Goal: Use online tool/utility: Utilize a website feature to perform a specific function

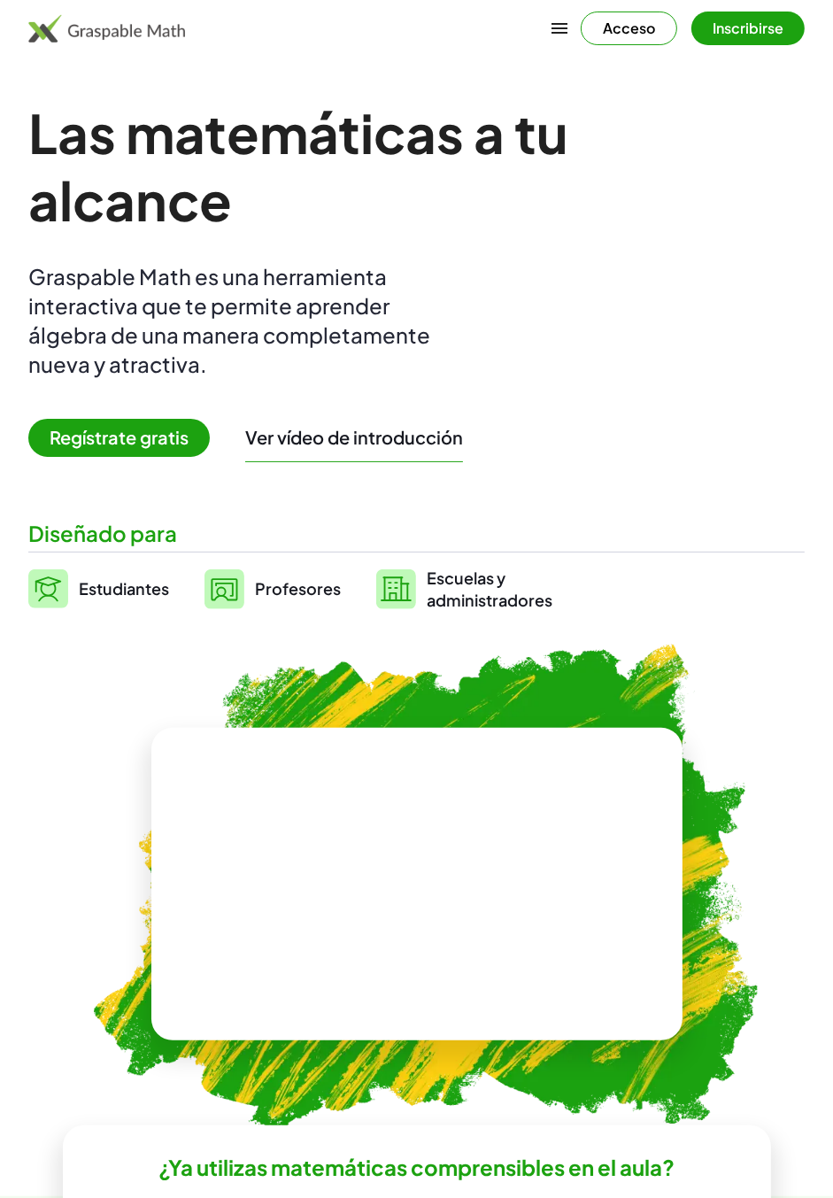
click at [756, 29] on font "Inscribirse" at bounding box center [748, 28] width 71 height 19
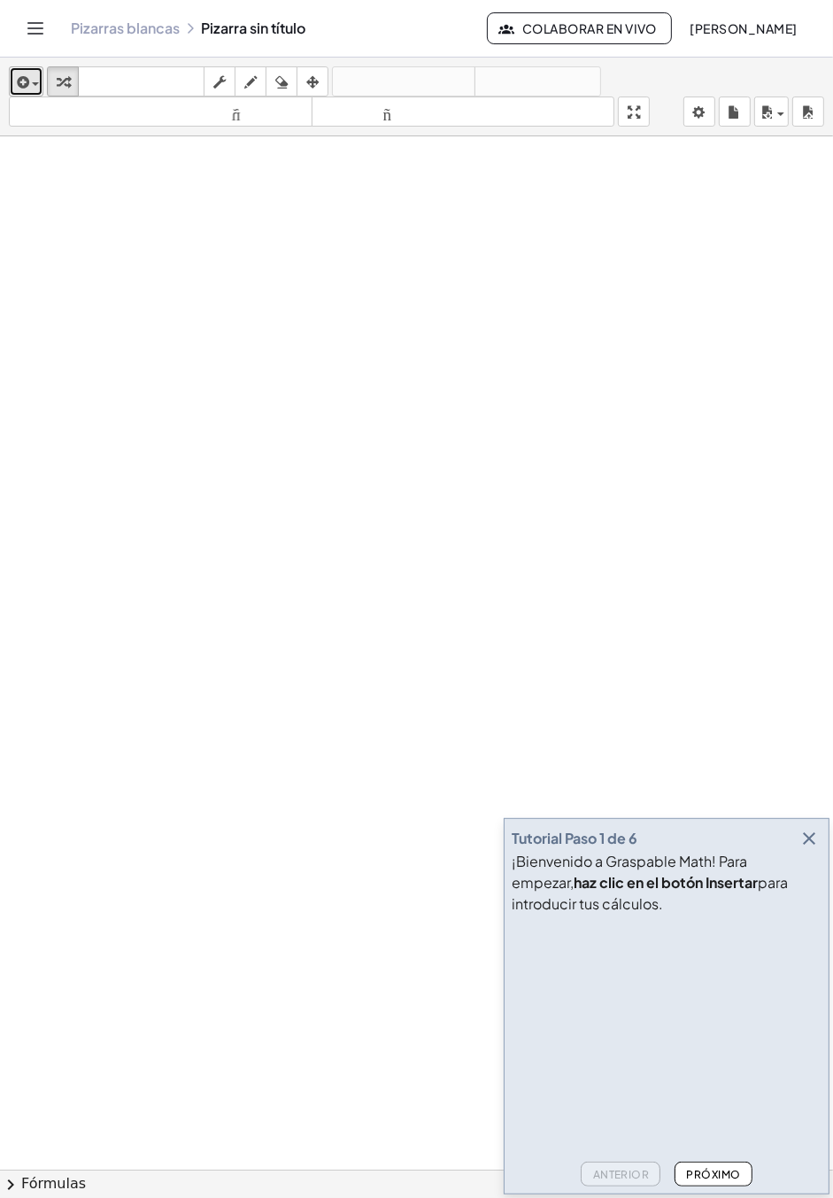
click at [31, 78] on span "button" at bounding box center [31, 84] width 4 height 12
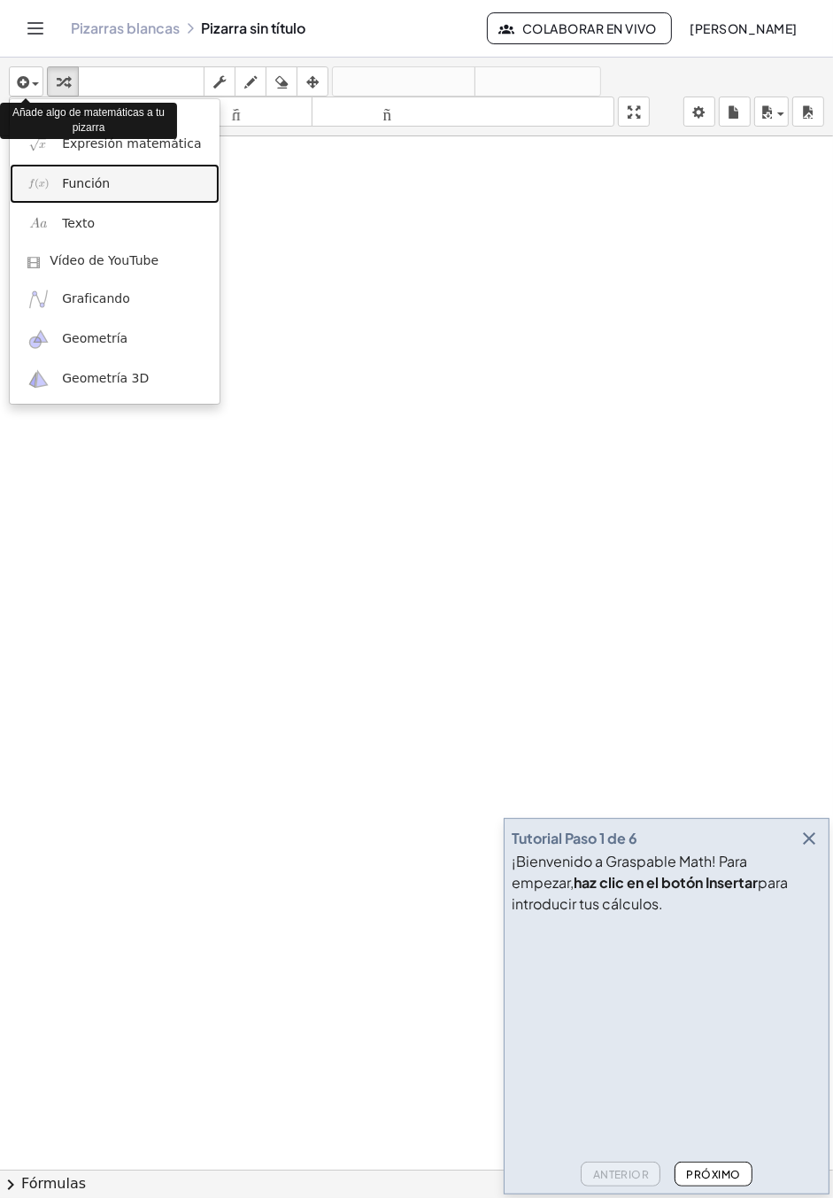
click at [90, 181] on font "Función" at bounding box center [86, 183] width 48 height 14
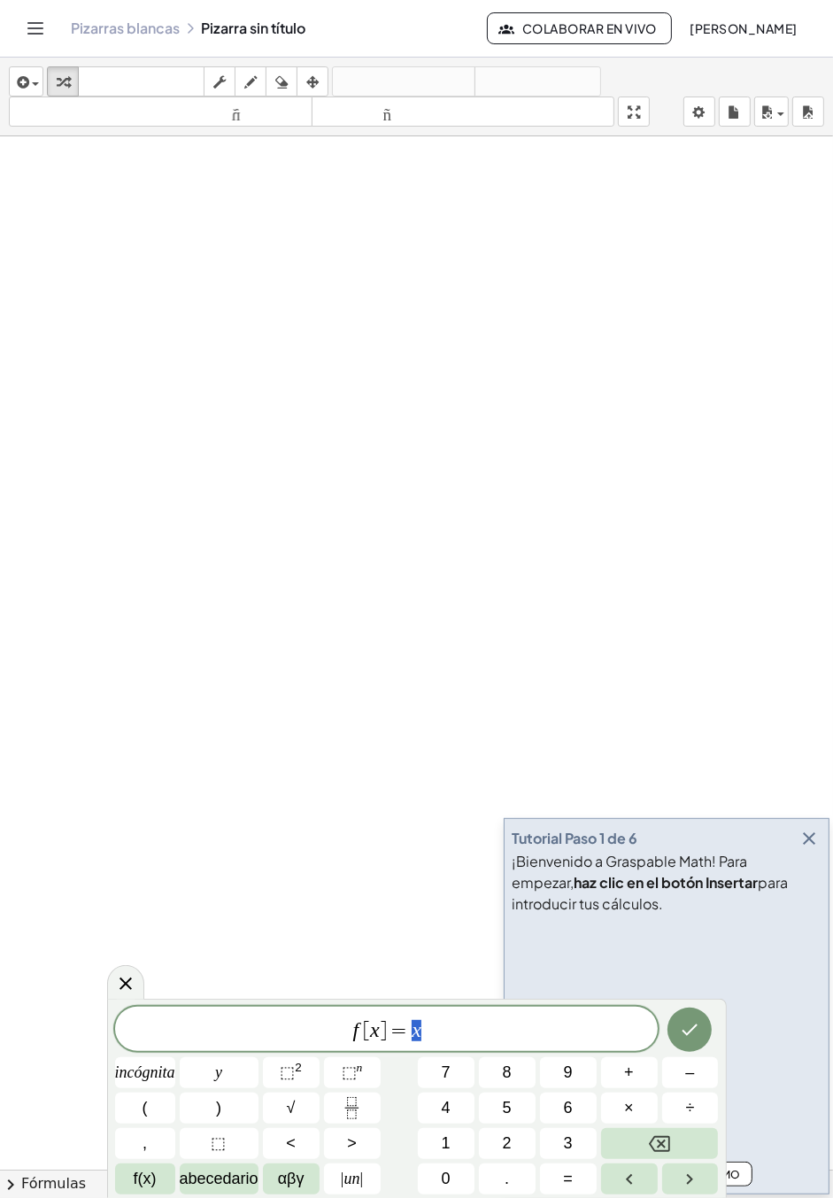
click at [295, 1073] on font "⬚" at bounding box center [287, 1072] width 15 height 18
click at [669, 1144] on icon "Retroceso" at bounding box center [659, 1144] width 21 height 16
click at [669, 1146] on icon "Retroceso" at bounding box center [659, 1143] width 21 height 21
click at [670, 1146] on icon "Retroceso" at bounding box center [659, 1144] width 21 height 16
click at [650, 1142] on icon "Retroceso" at bounding box center [659, 1143] width 21 height 21
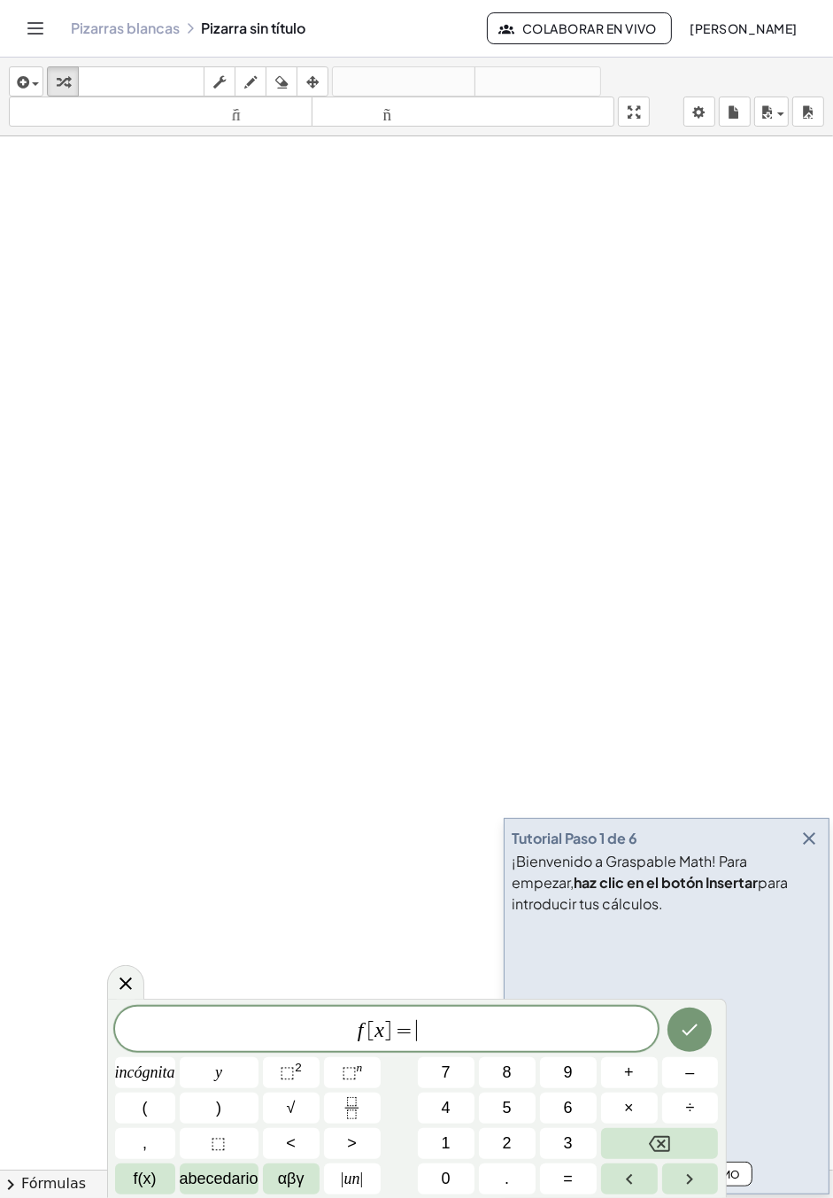
click at [232, 1184] on font "abecedario" at bounding box center [219, 1178] width 79 height 18
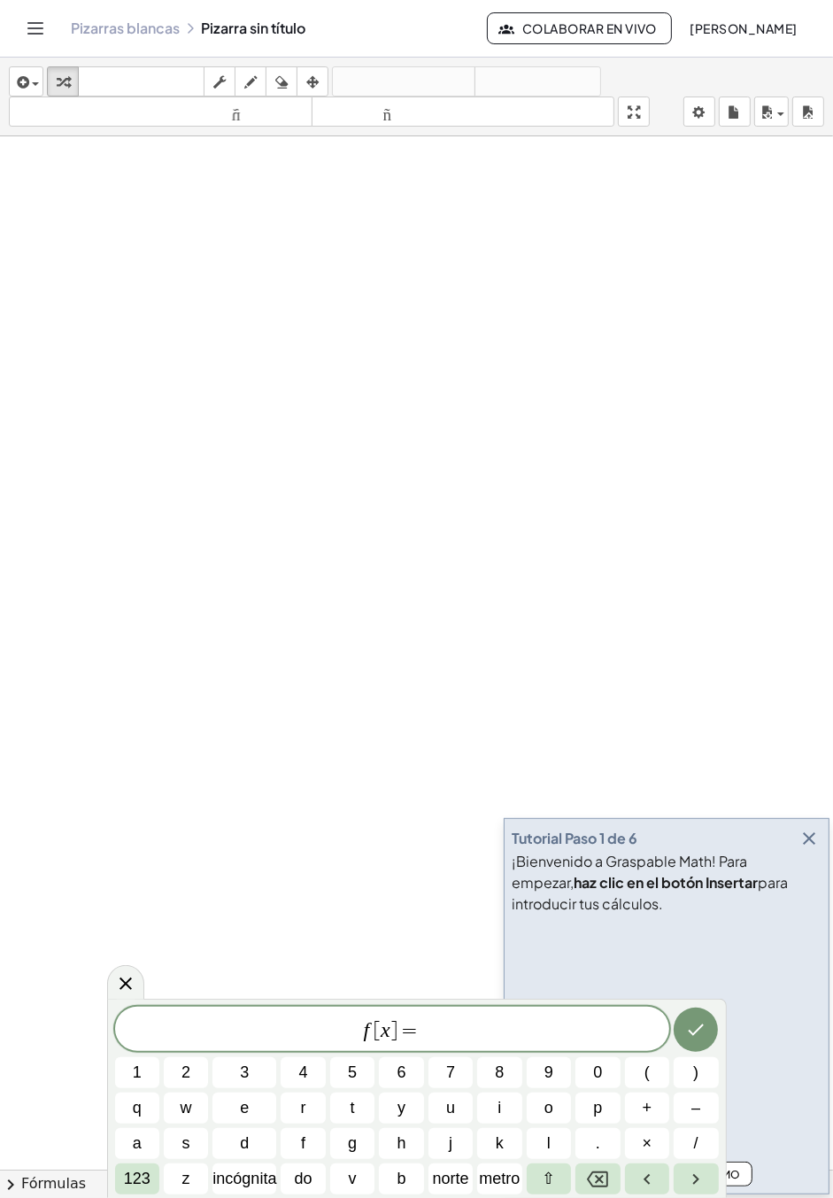
click at [252, 1176] on font "incógnita" at bounding box center [244, 1178] width 64 height 18
click at [135, 1181] on font "123" at bounding box center [137, 1178] width 27 height 18
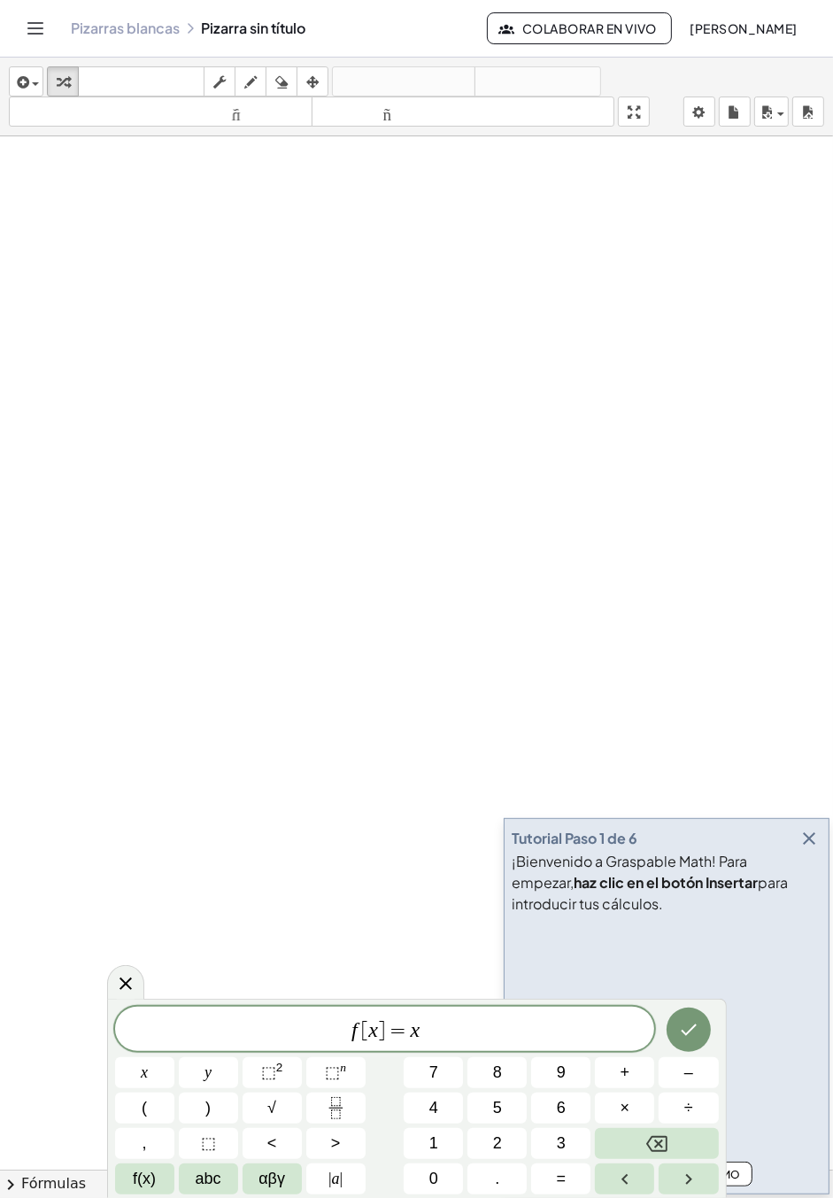
click at [276, 1068] on sup "2" at bounding box center [279, 1067] width 7 height 13
click at [622, 1100] on span "×" at bounding box center [626, 1108] width 10 height 24
click at [144, 1110] on span "(" at bounding box center [144, 1108] width 5 height 24
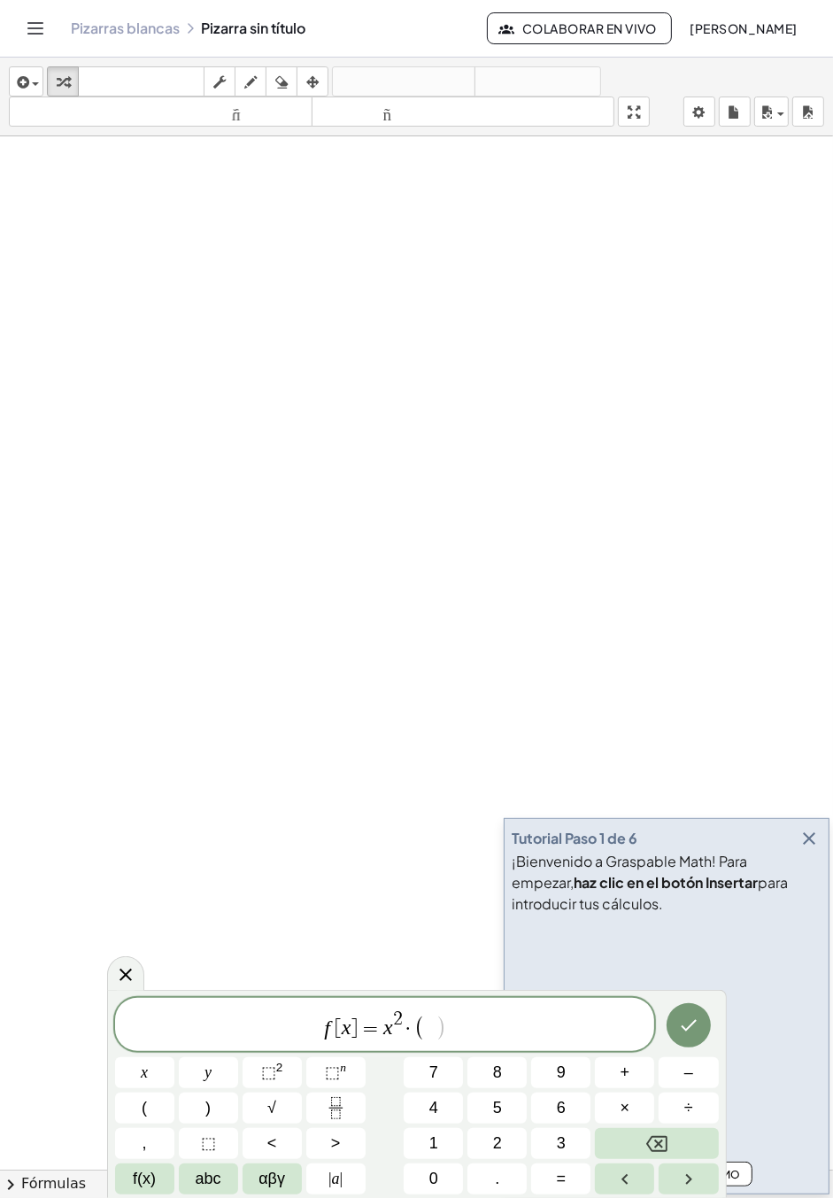
click at [656, 1152] on icon "Backspace" at bounding box center [656, 1143] width 21 height 21
click at [212, 1180] on span "abc" at bounding box center [209, 1179] width 26 height 24
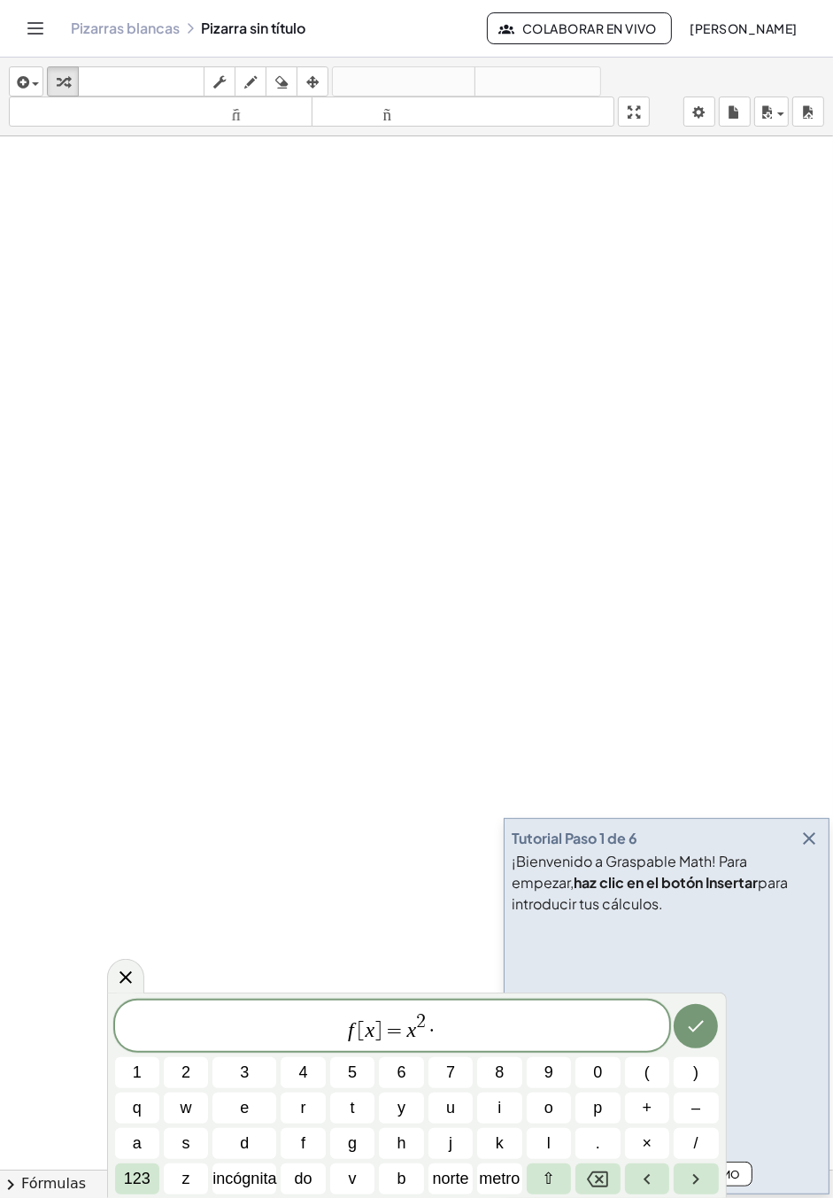
click at [545, 1142] on button "l" at bounding box center [549, 1143] width 44 height 31
click at [454, 1183] on font "norte" at bounding box center [451, 1178] width 36 height 18
click at [648, 1066] on span "(" at bounding box center [646, 1073] width 5 height 24
click at [187, 1142] on span "s" at bounding box center [186, 1143] width 8 height 24
click at [249, 1114] on button "e" at bounding box center [244, 1107] width 64 height 31
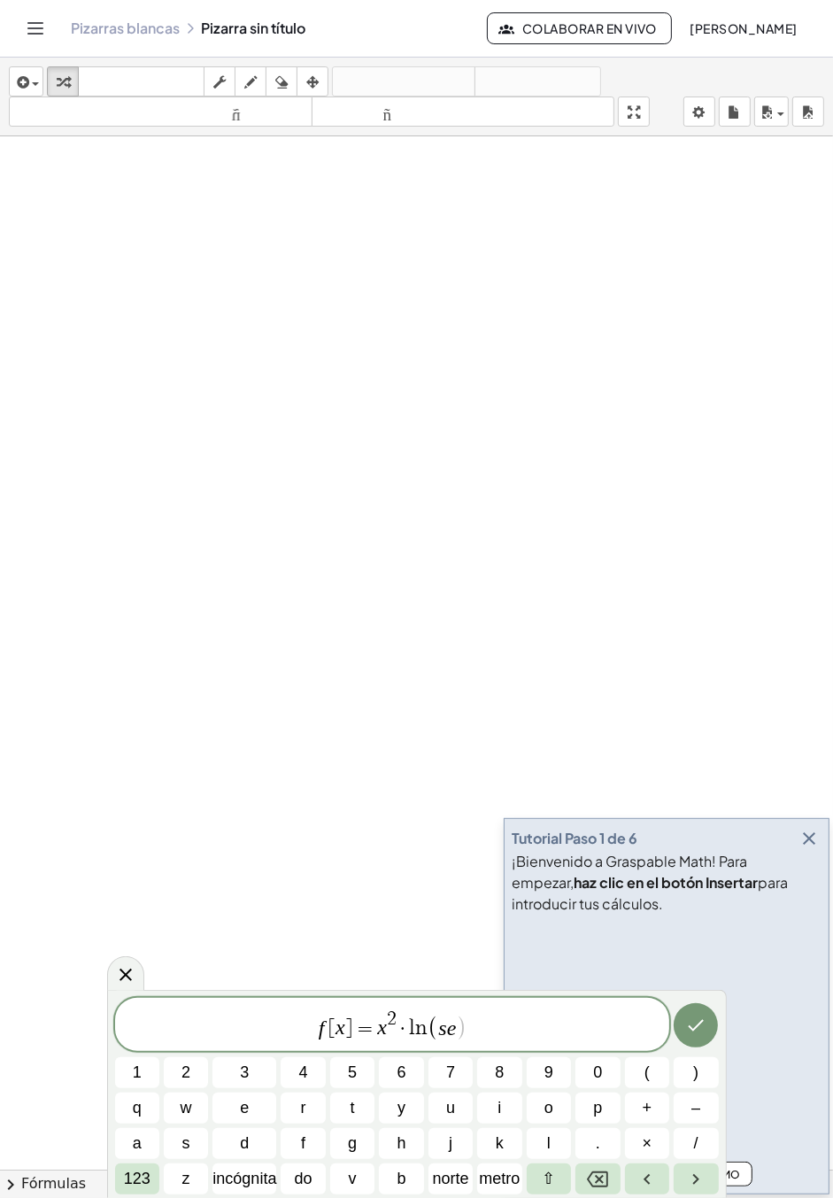
click at [449, 1184] on font "norte" at bounding box center [451, 1178] width 36 height 18
click at [251, 1181] on font "incógnita" at bounding box center [244, 1178] width 64 height 18
click at [682, 1073] on button ")" at bounding box center [696, 1072] width 44 height 31
click at [690, 1021] on icon "Hecho" at bounding box center [695, 1024] width 21 height 21
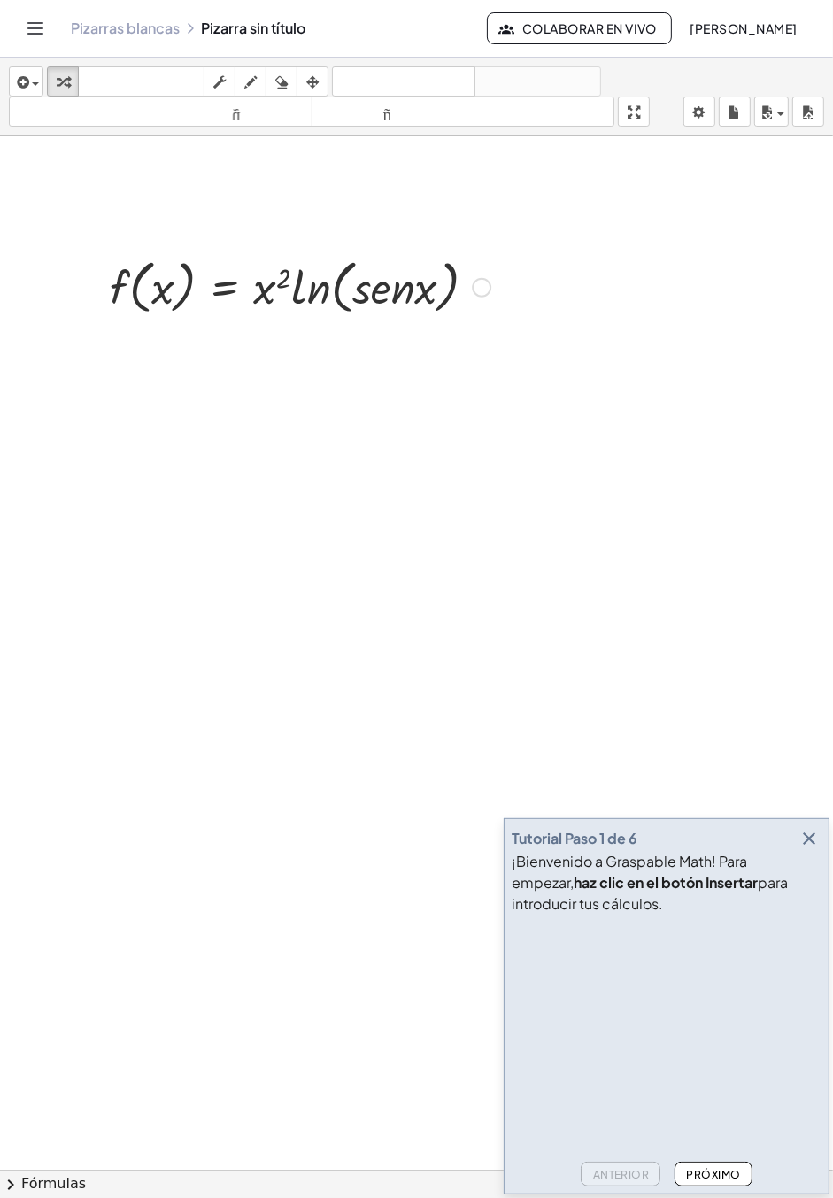
click at [650, 1017] on video at bounding box center [645, 988] width 266 height 133
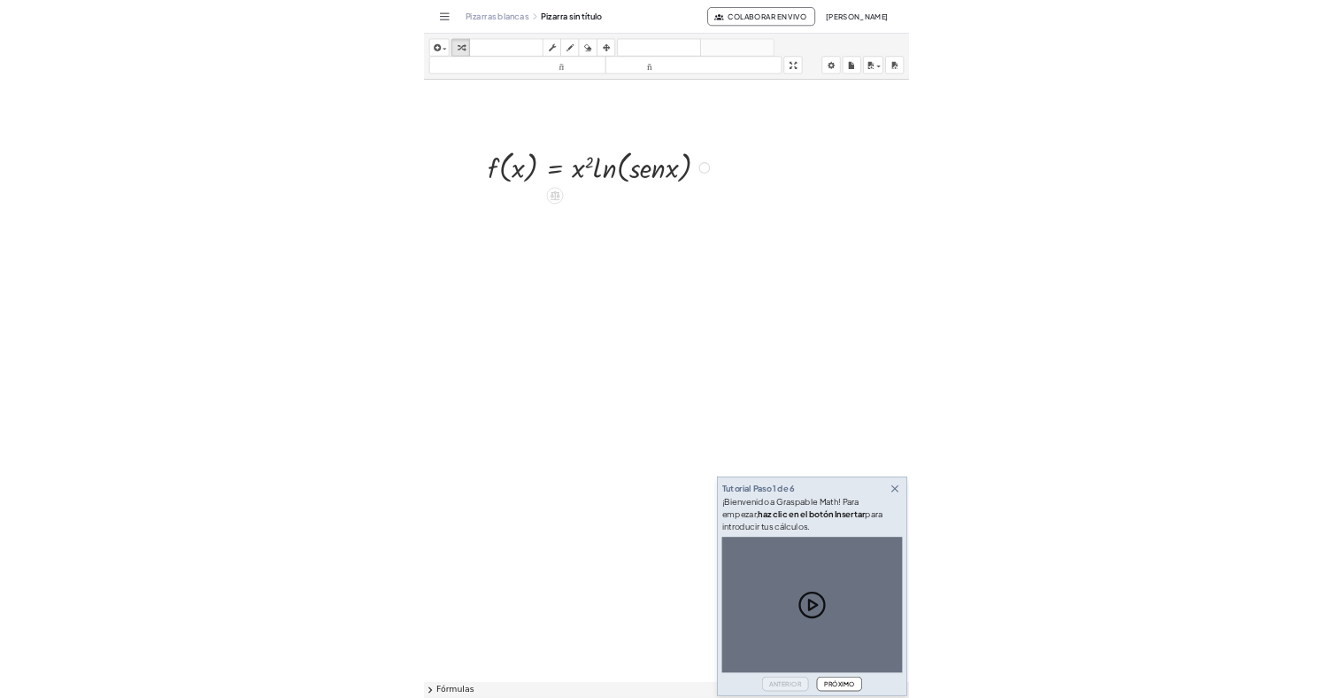
scroll to position [0, 0]
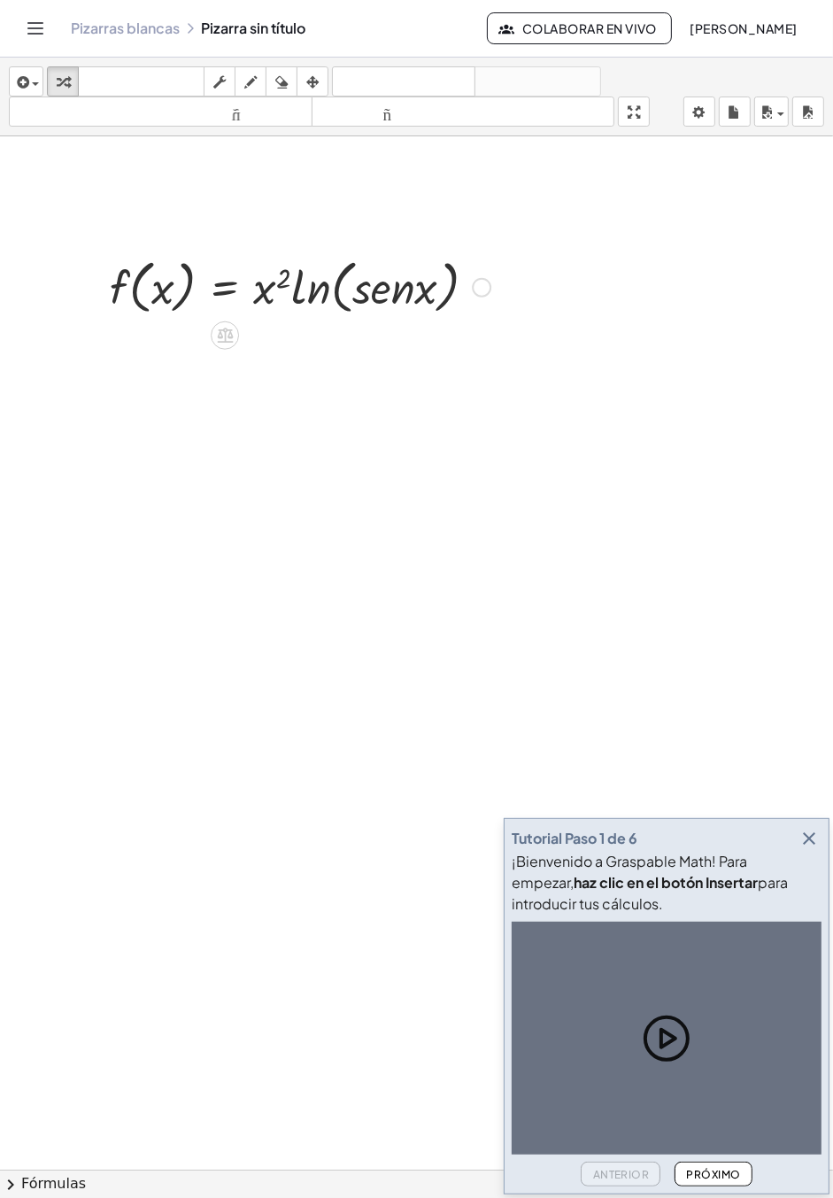
click at [708, 1186] on button "Próximo" at bounding box center [713, 1173] width 77 height 25
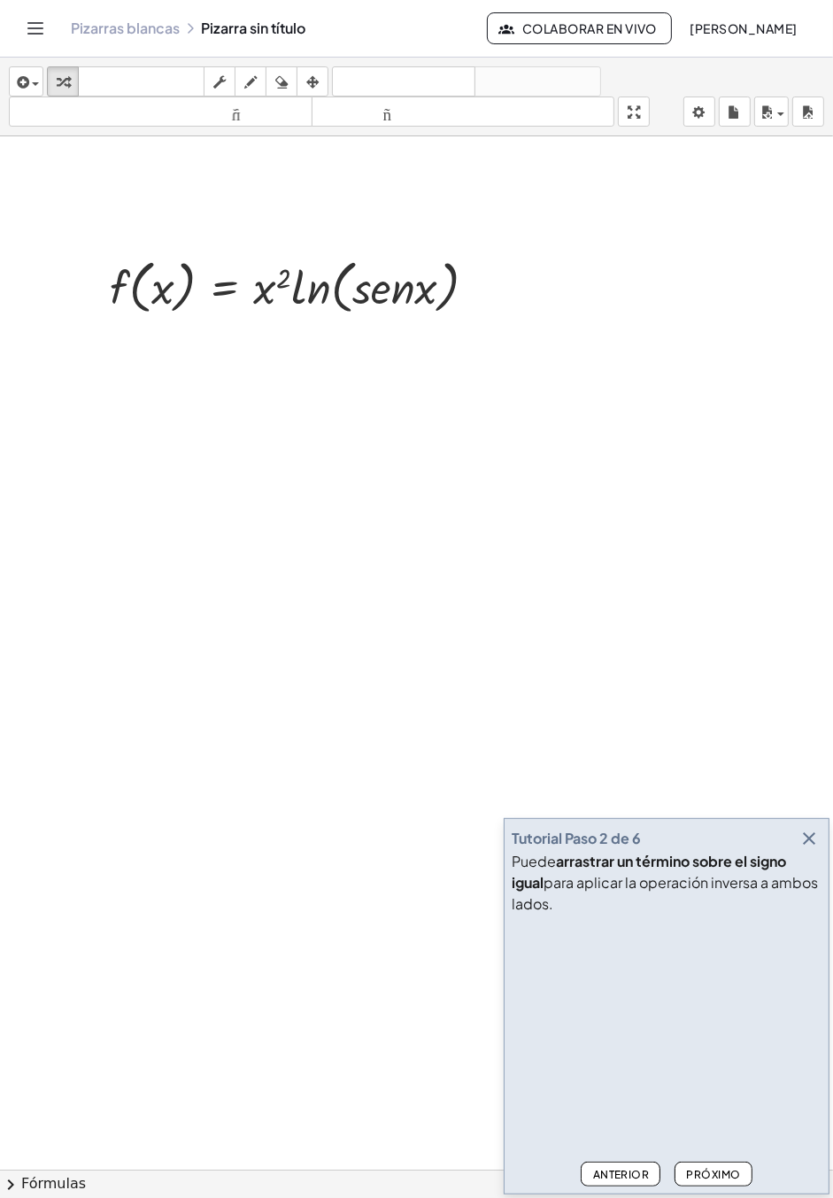
click at [723, 1181] on font "Próximo" at bounding box center [714, 1174] width 54 height 13
click at [721, 1181] on font "Próximo" at bounding box center [714, 1174] width 54 height 13
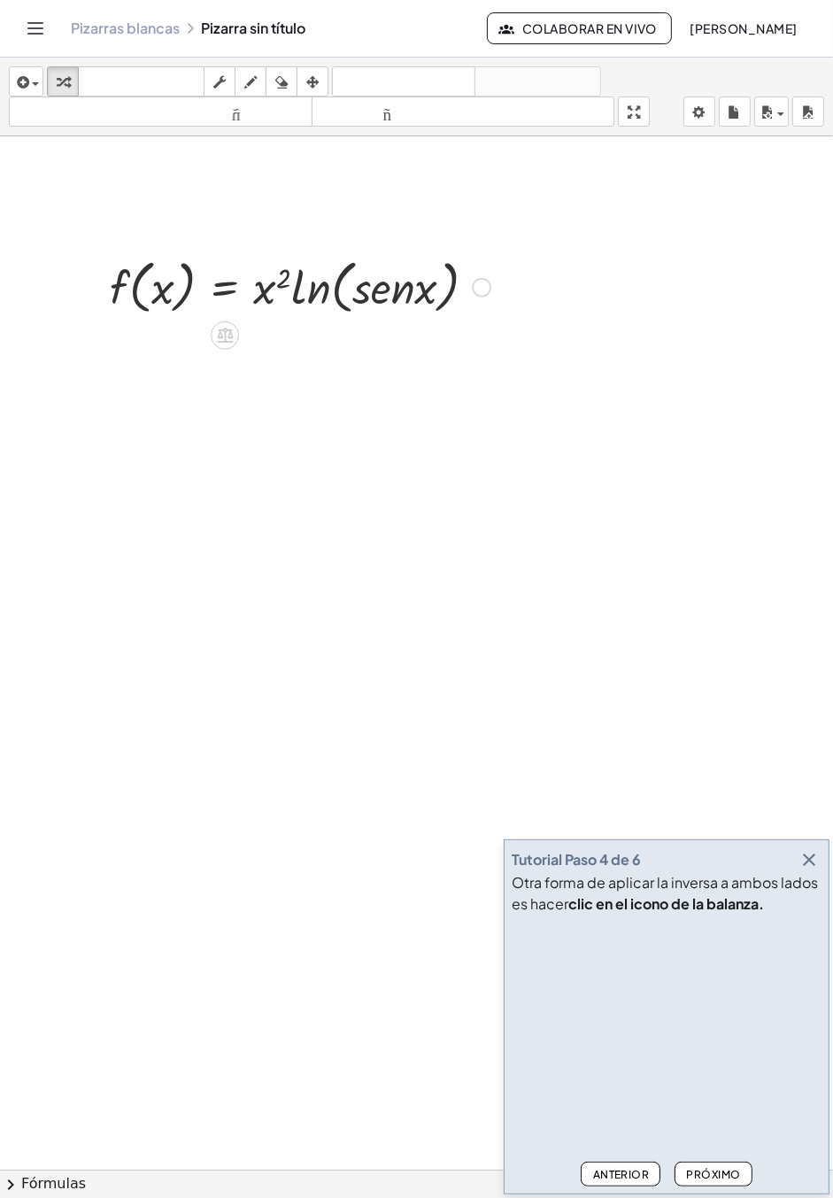
click at [717, 1181] on font "Próximo" at bounding box center [714, 1174] width 54 height 13
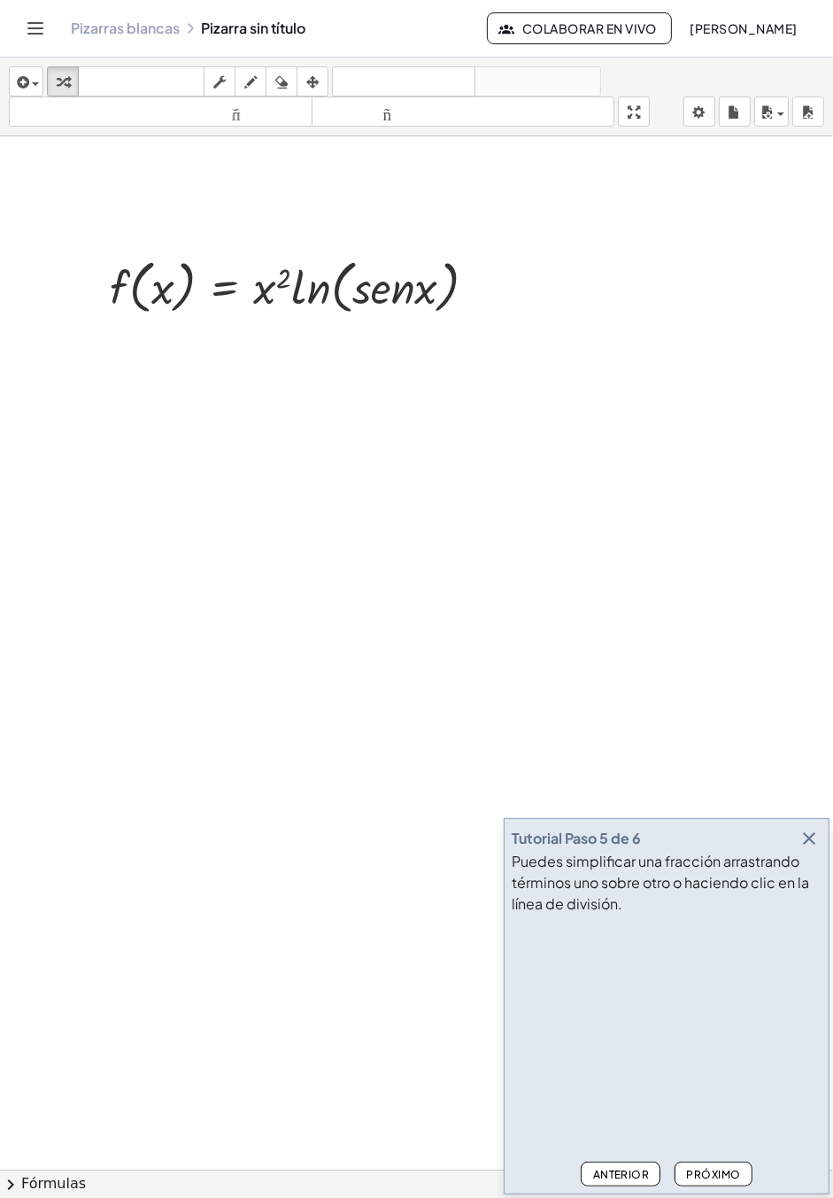
click at [714, 1181] on font "Próximo" at bounding box center [714, 1174] width 54 height 13
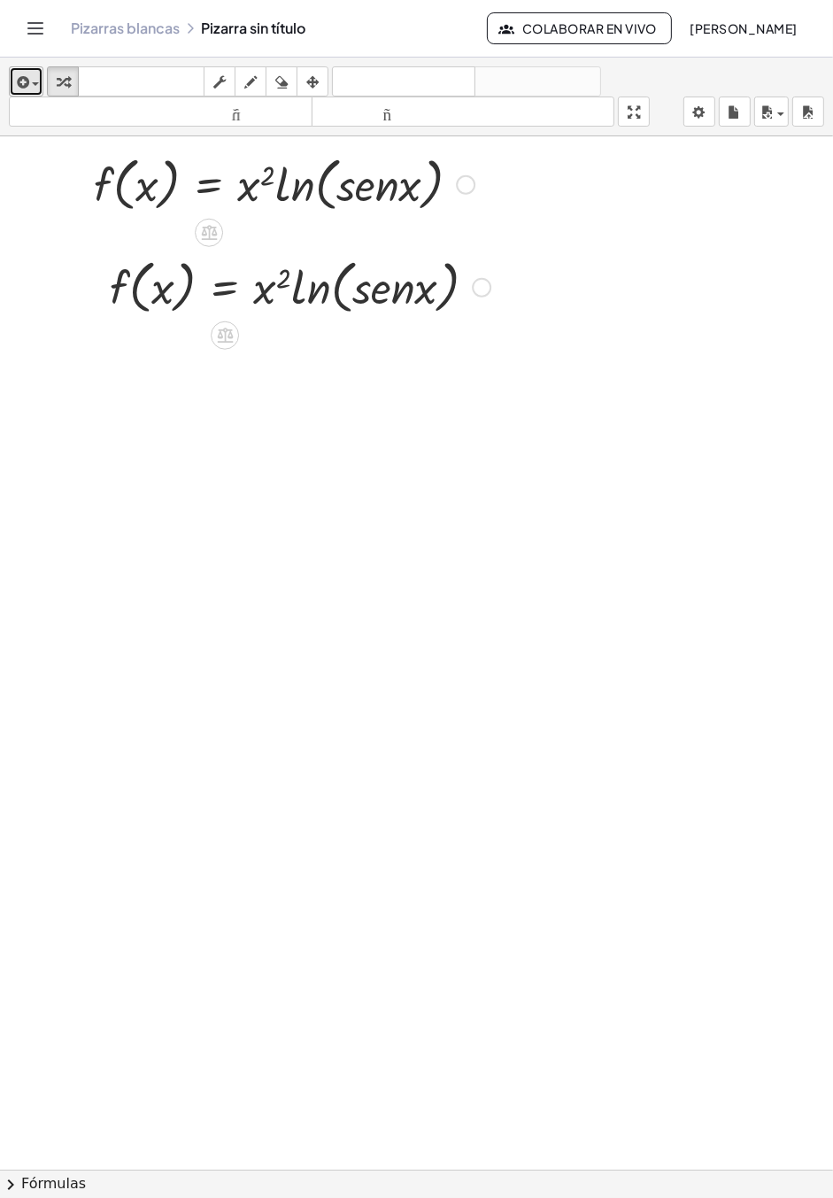
click at [35, 83] on span "button" at bounding box center [35, 84] width 7 height 4
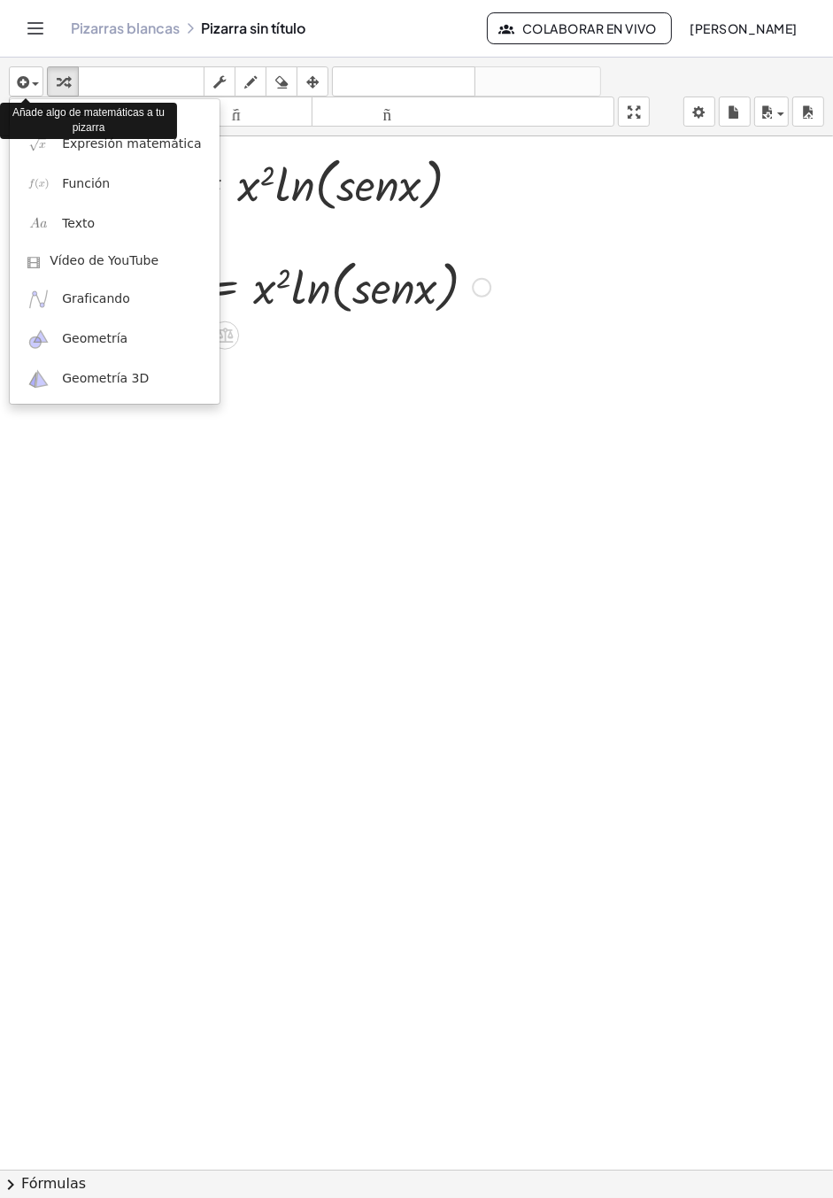
click at [219, 63] on div at bounding box center [416, 599] width 833 height 1198
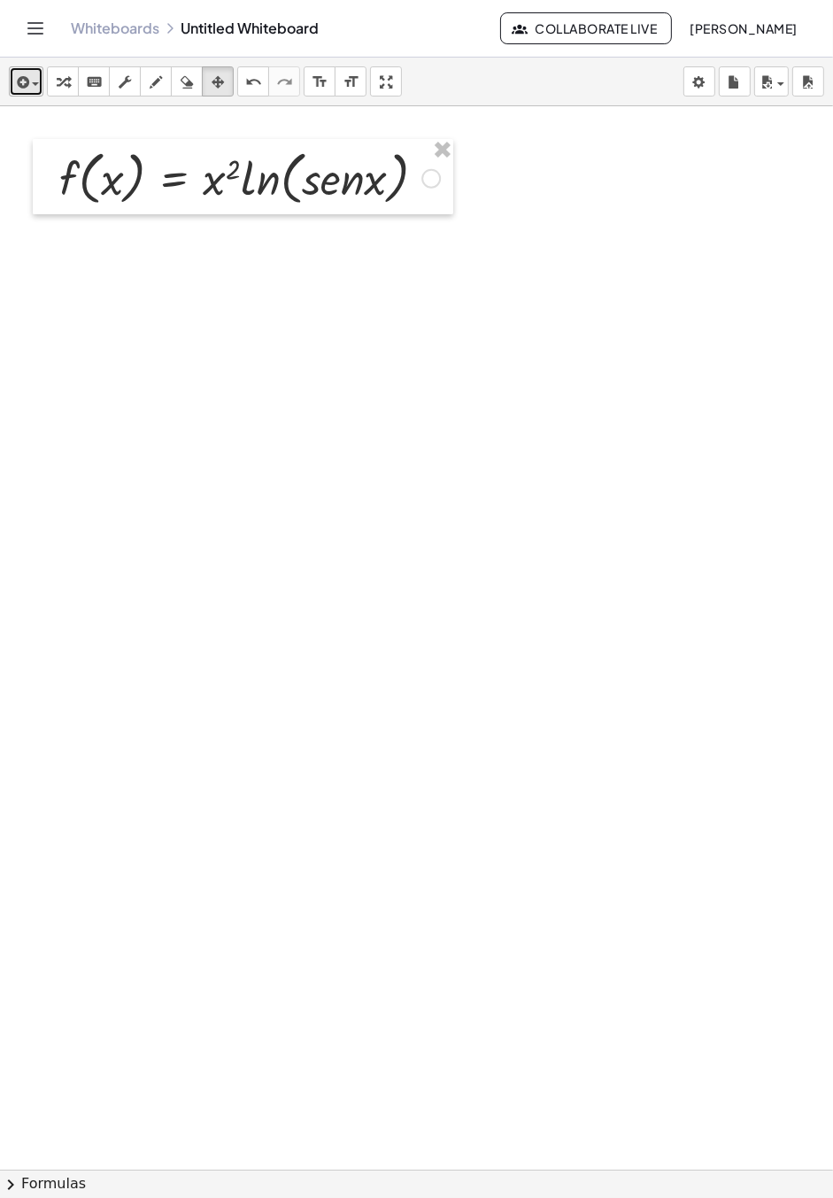
click at [32, 81] on div "button" at bounding box center [26, 81] width 26 height 21
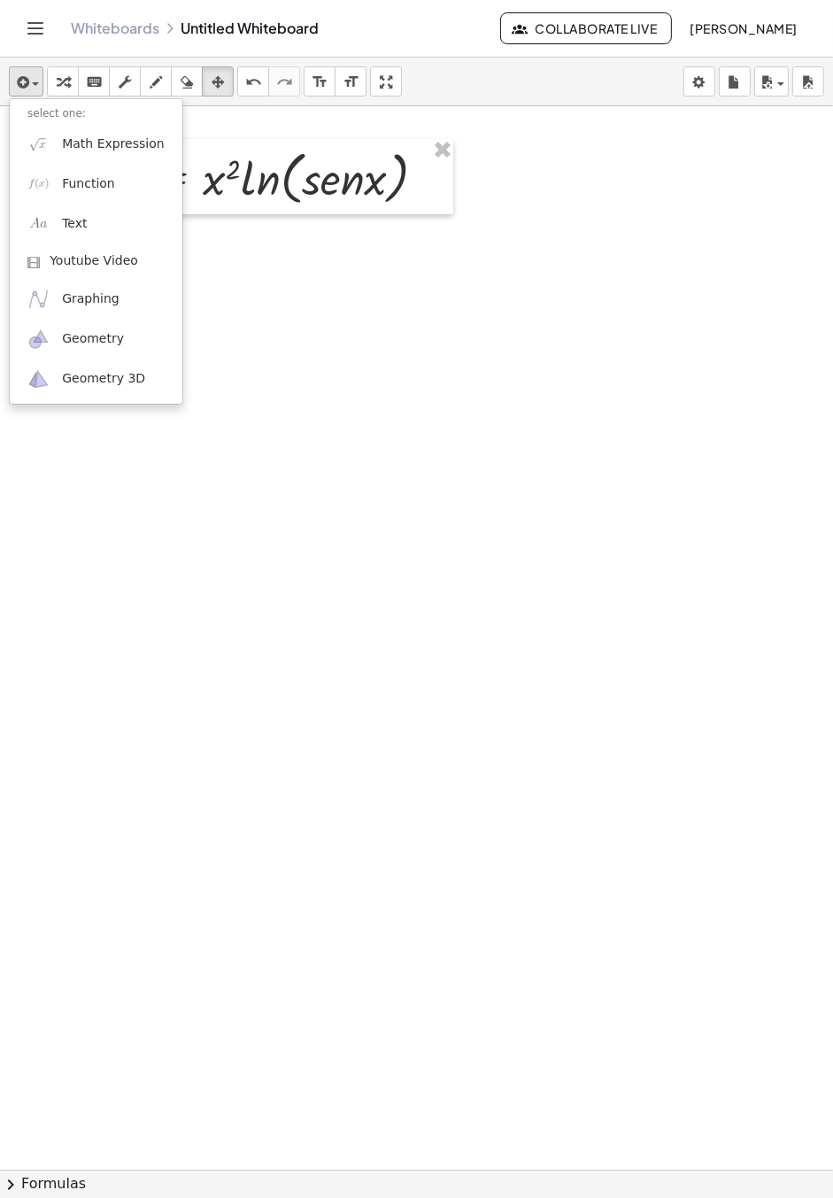
click at [27, 82] on div at bounding box center [416, 599] width 833 height 1198
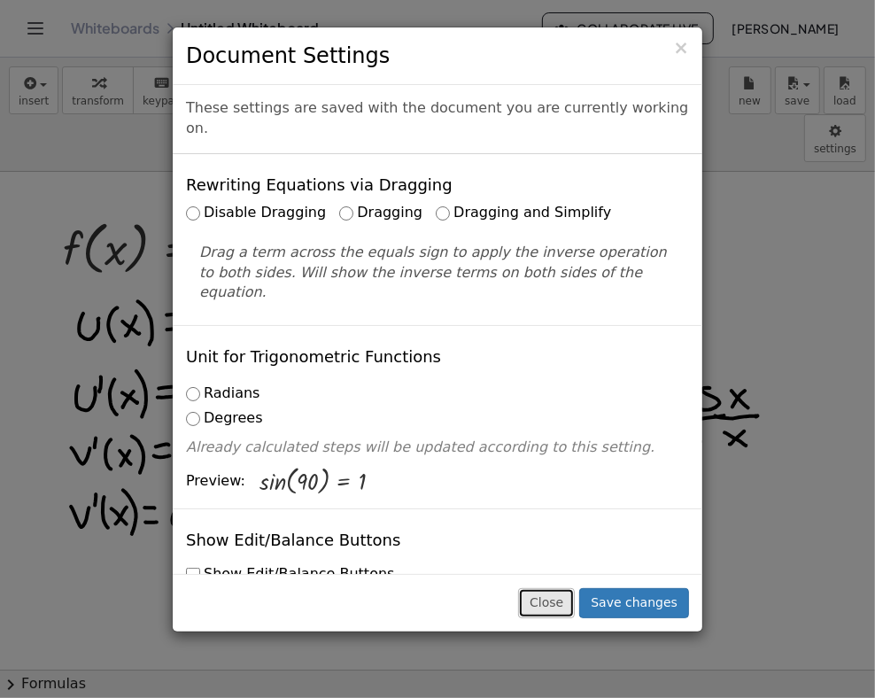
click at [550, 618] on button "Close" at bounding box center [546, 603] width 57 height 30
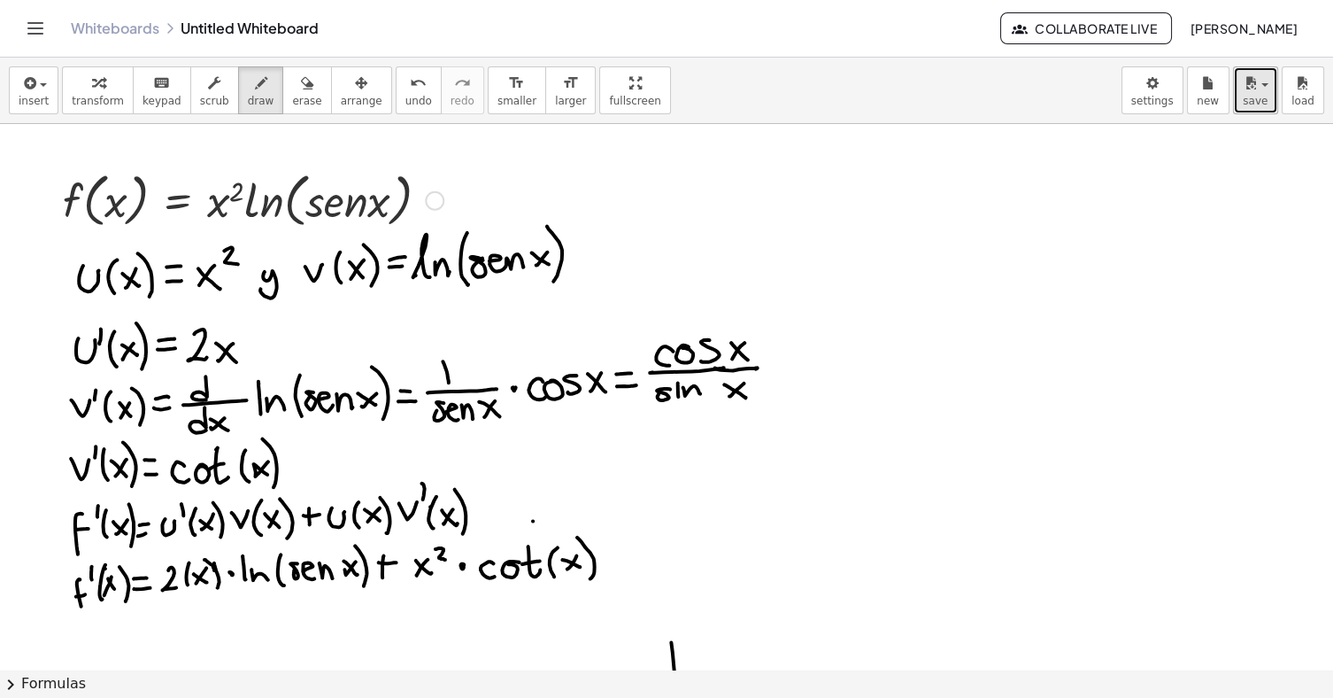
click at [832, 92] on button "save" at bounding box center [1255, 90] width 45 height 48
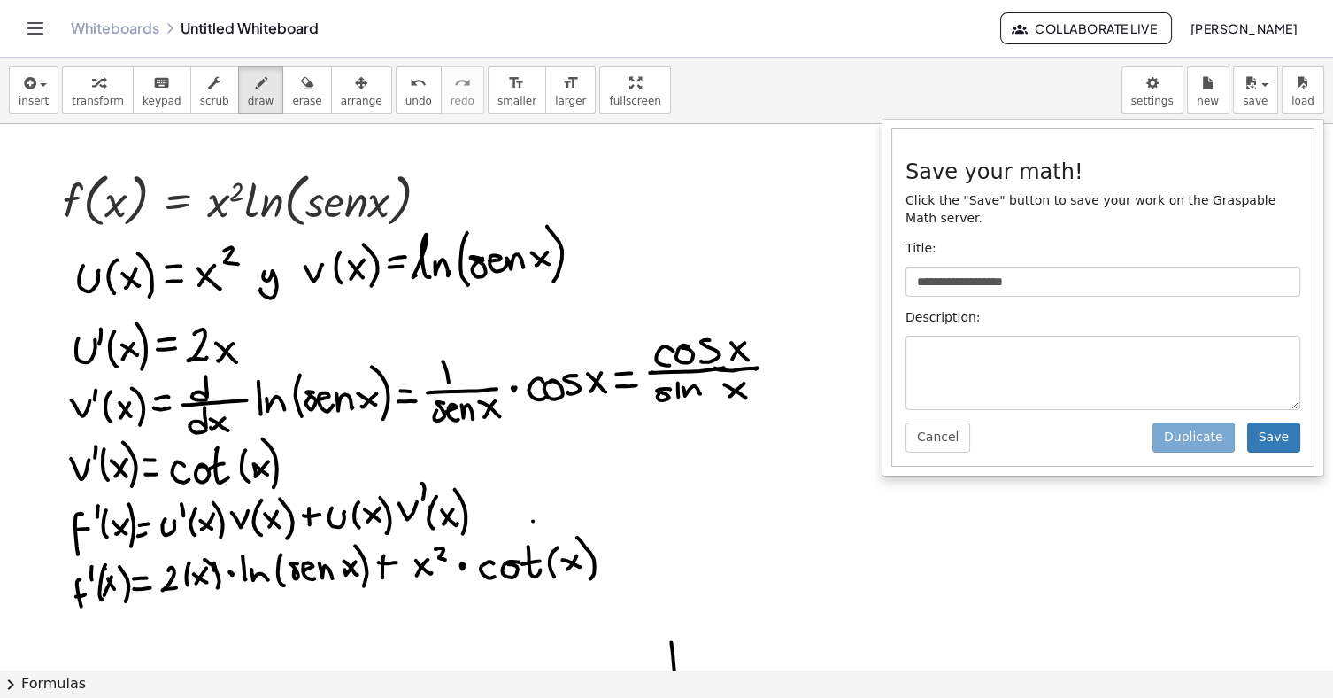
click at [832, 83] on div at bounding box center [666, 349] width 1333 height 698
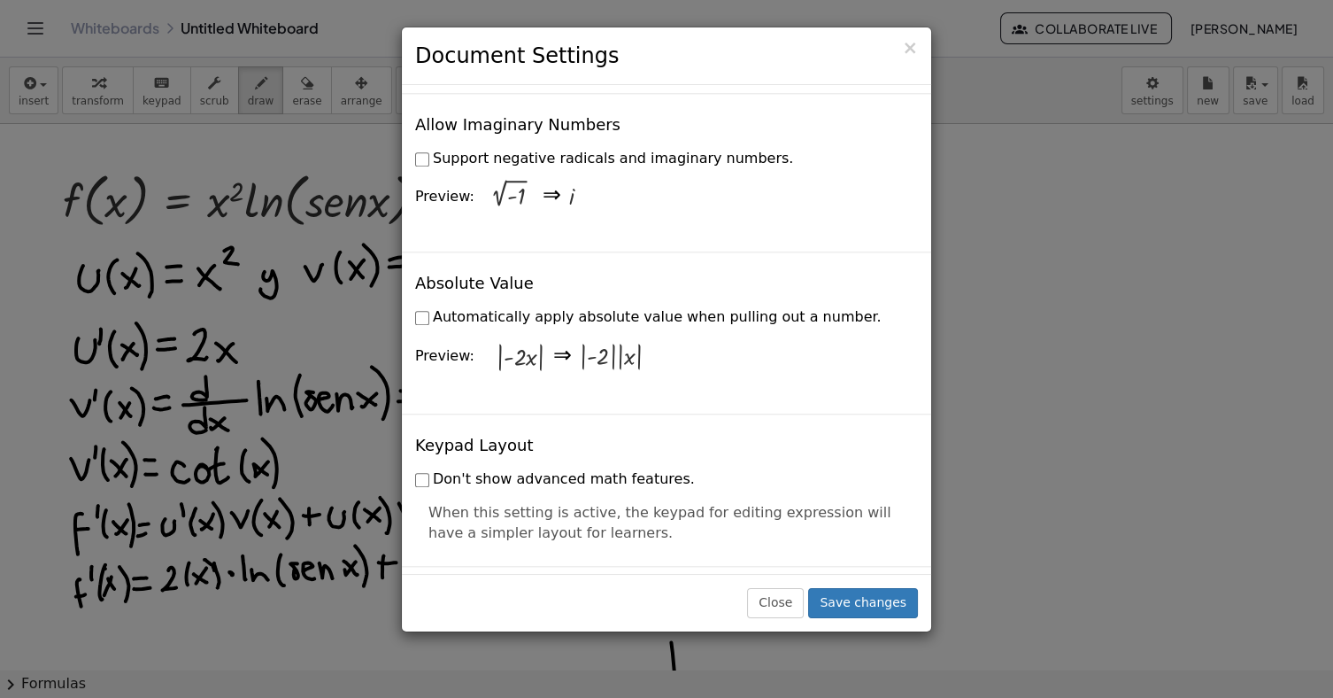
scroll to position [3360, 0]
click at [832, 58] on span "×" at bounding box center [910, 47] width 16 height 21
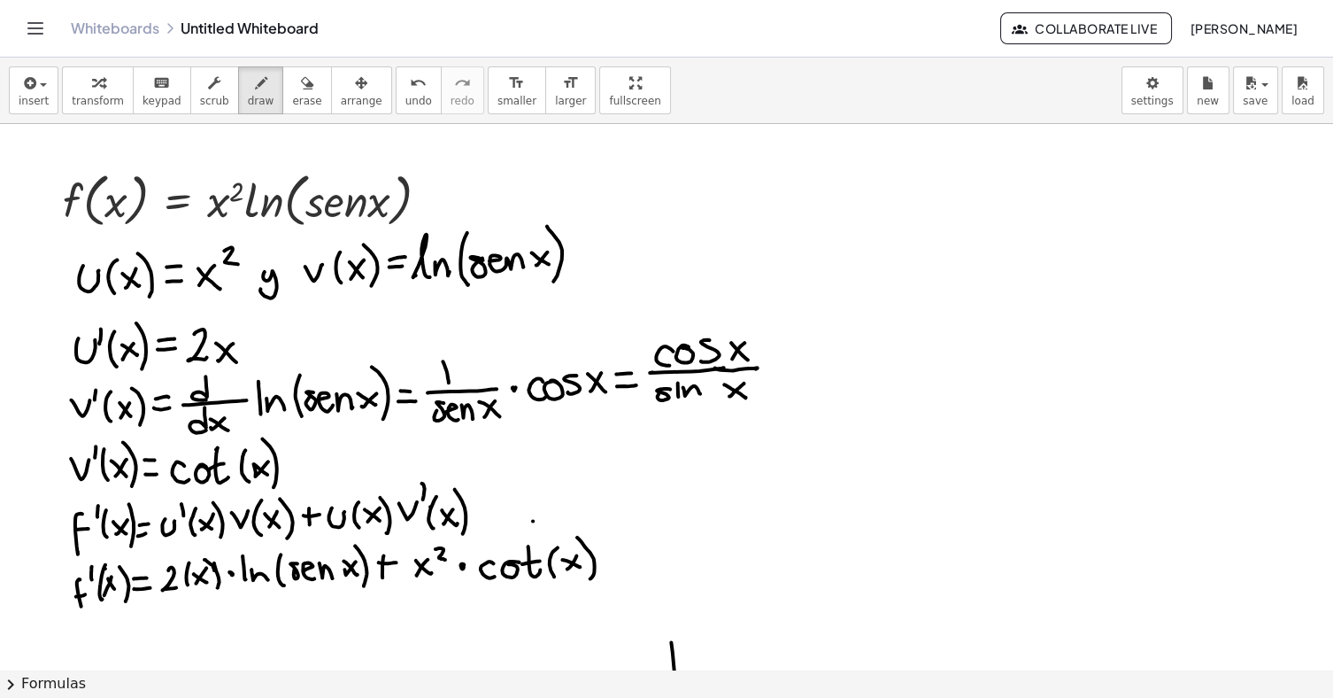
click at [44, 25] on icon "Toggle navigation" at bounding box center [35, 28] width 21 height 21
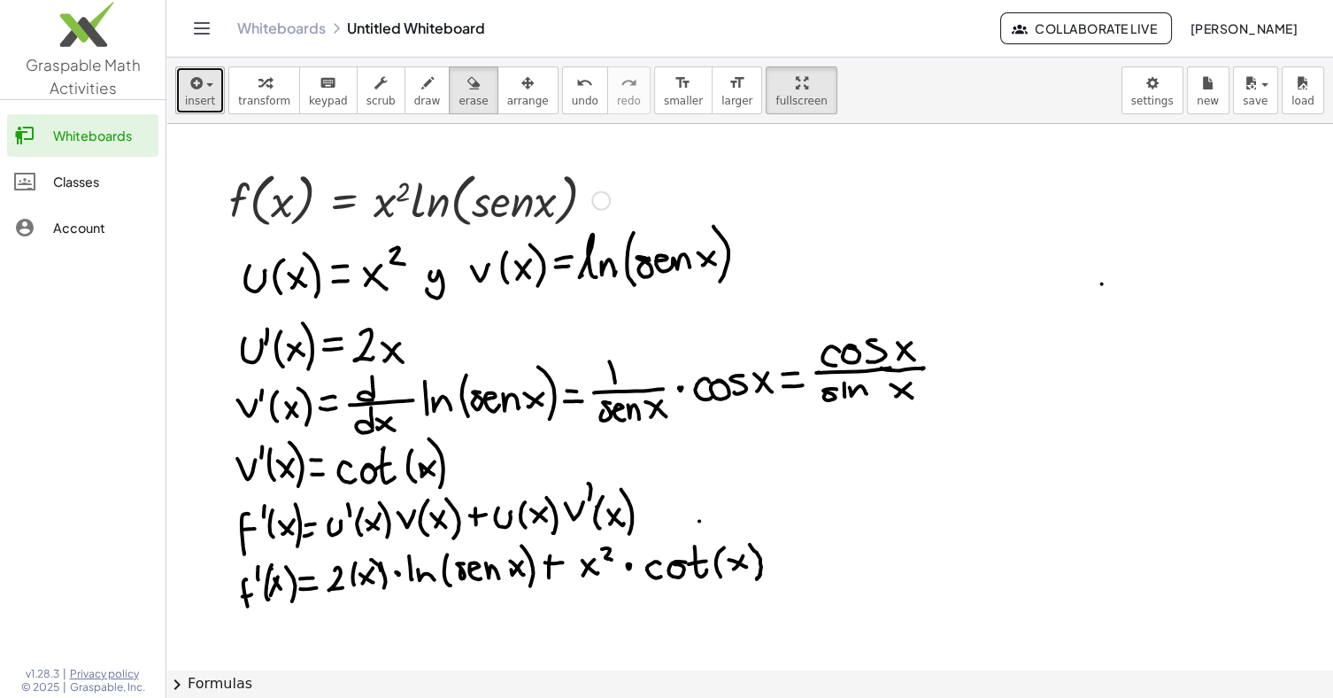
click at [201, 86] on icon "button" at bounding box center [195, 83] width 16 height 21
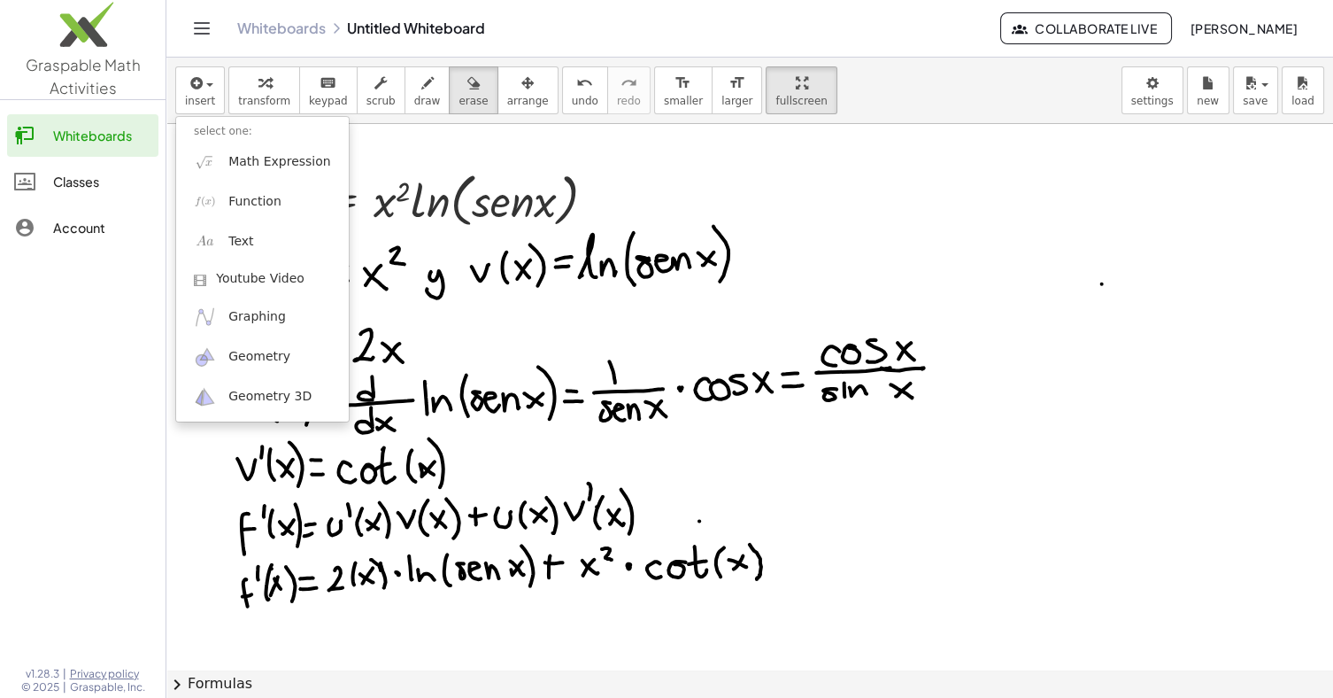
click at [254, 89] on div at bounding box center [666, 349] width 1333 height 698
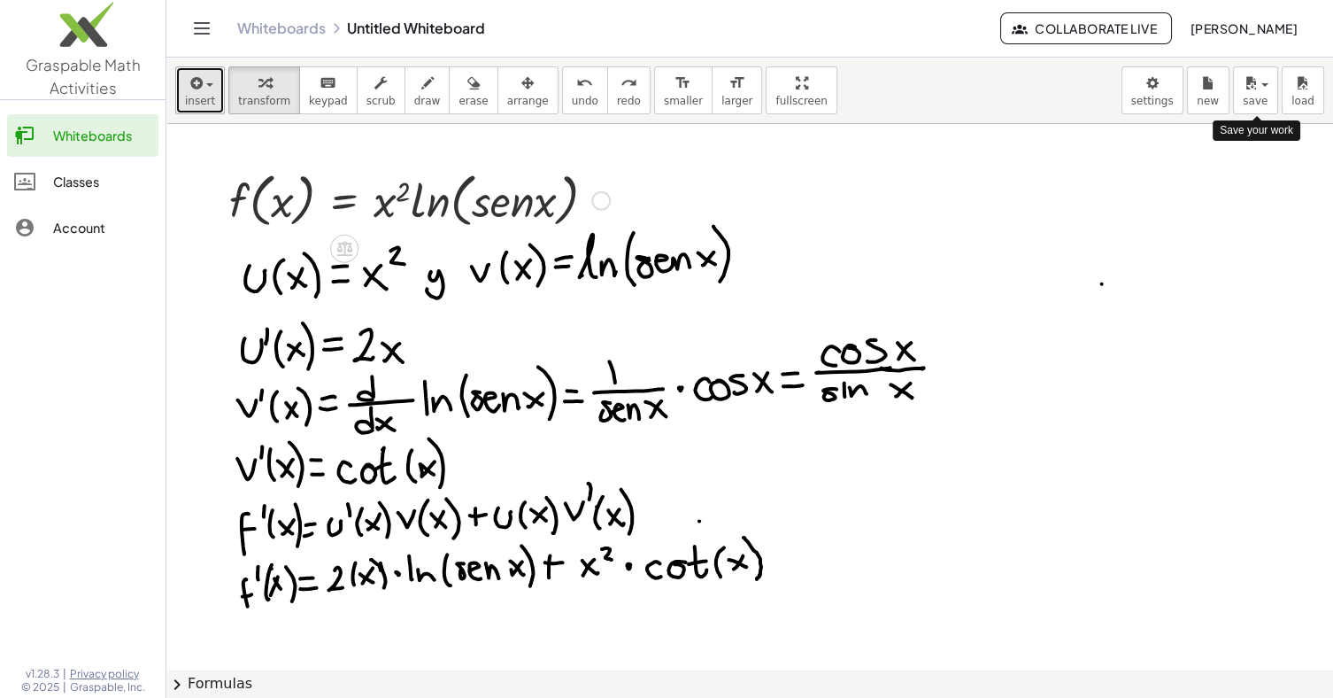
click at [206, 95] on span "insert" at bounding box center [200, 101] width 30 height 12
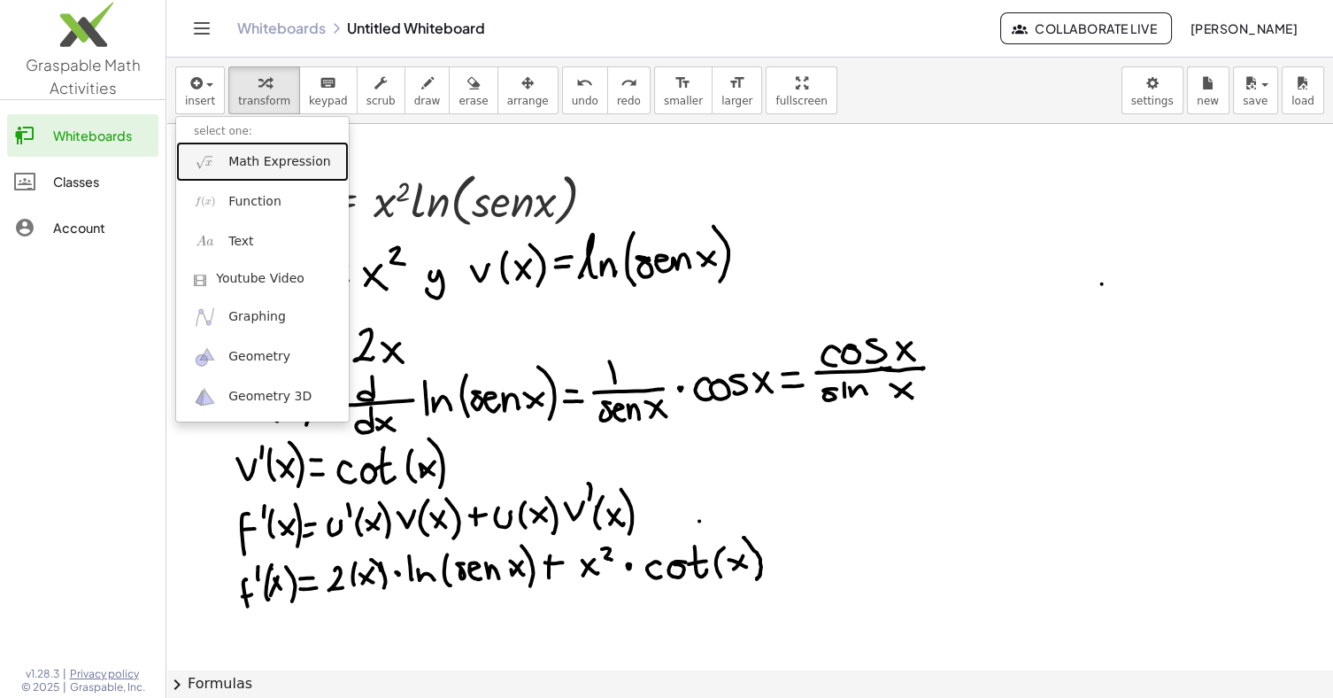
click at [297, 157] on span "Math Expression" at bounding box center [279, 162] width 102 height 18
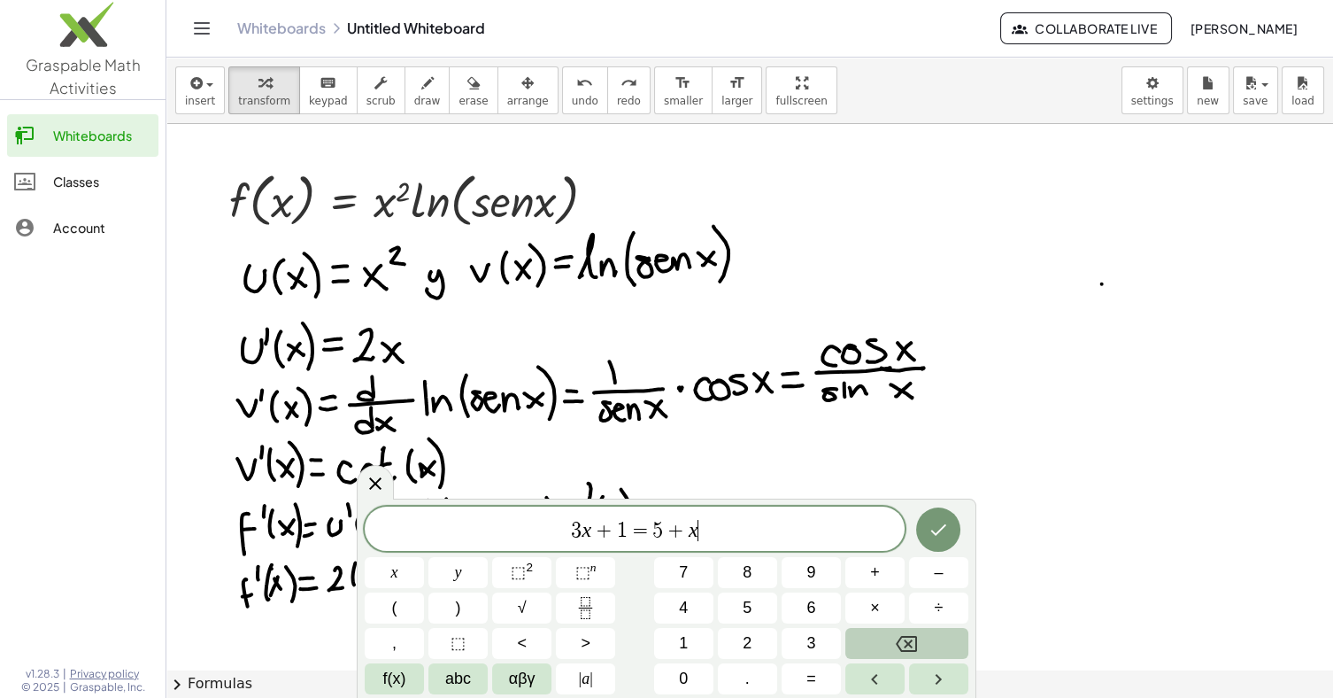
click at [832, 637] on button "Backspace" at bounding box center [906, 643] width 123 height 31
click at [832, 646] on icon "Backspace" at bounding box center [906, 643] width 21 height 21
click at [832, 645] on icon "Backspace" at bounding box center [906, 643] width 21 height 21
click at [832, 647] on button "Backspace" at bounding box center [906, 643] width 123 height 31
click at [832, 649] on button "Backspace" at bounding box center [906, 643] width 123 height 31
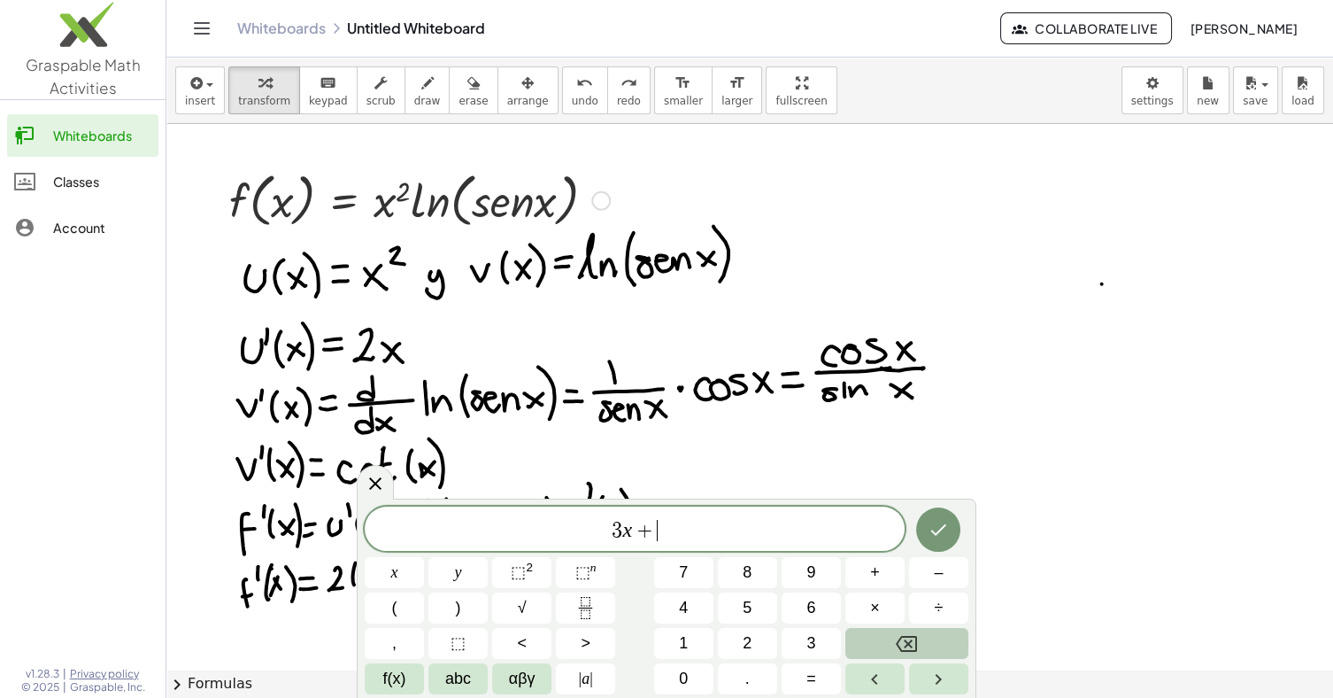
click at [832, 652] on button "Backspace" at bounding box center [906, 643] width 123 height 31
click at [832, 655] on button "Backspace" at bounding box center [906, 643] width 123 height 31
click at [832, 652] on button "Backspace" at bounding box center [906, 643] width 123 height 31
click at [832, 533] on icon "Done" at bounding box center [939, 530] width 16 height 12
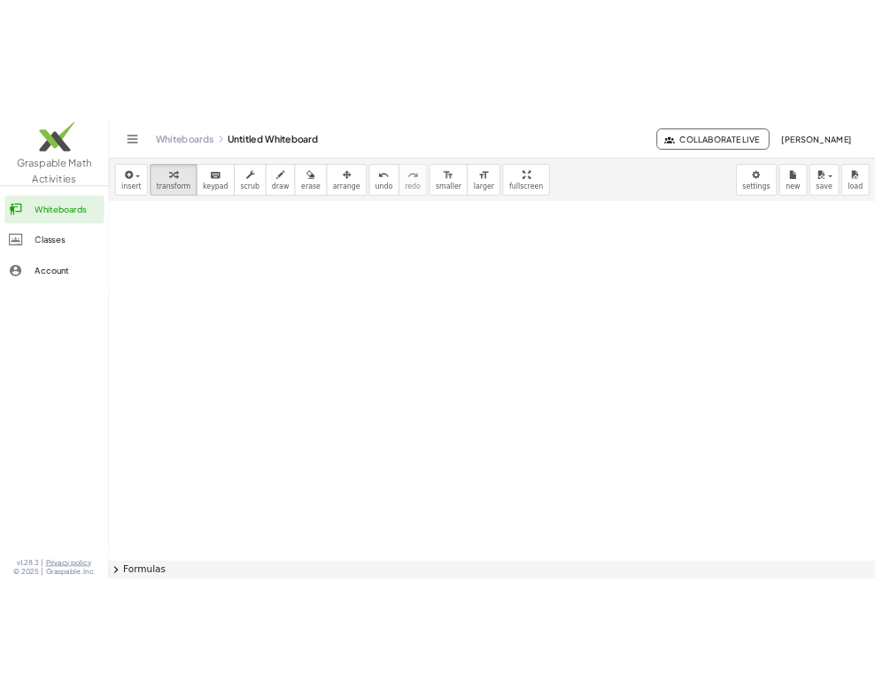
scroll to position [590, 0]
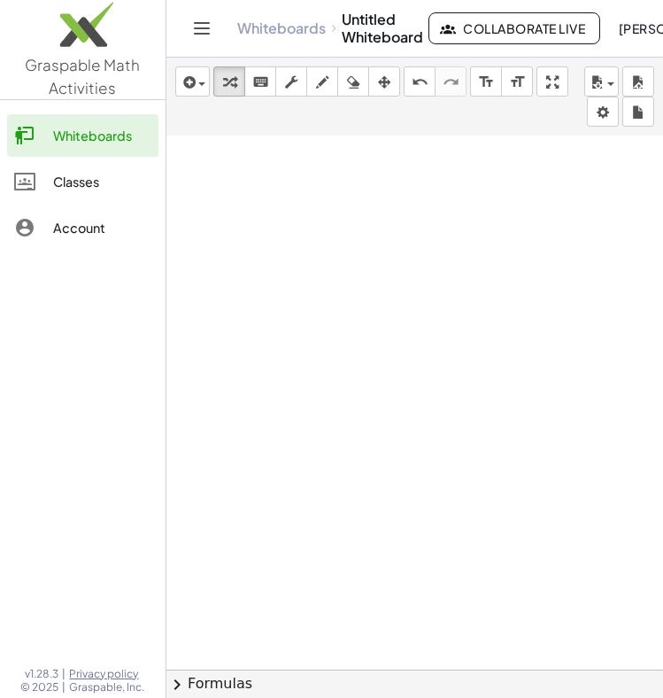
click at [197, 28] on icon "Toggle navigation" at bounding box center [201, 28] width 21 height 21
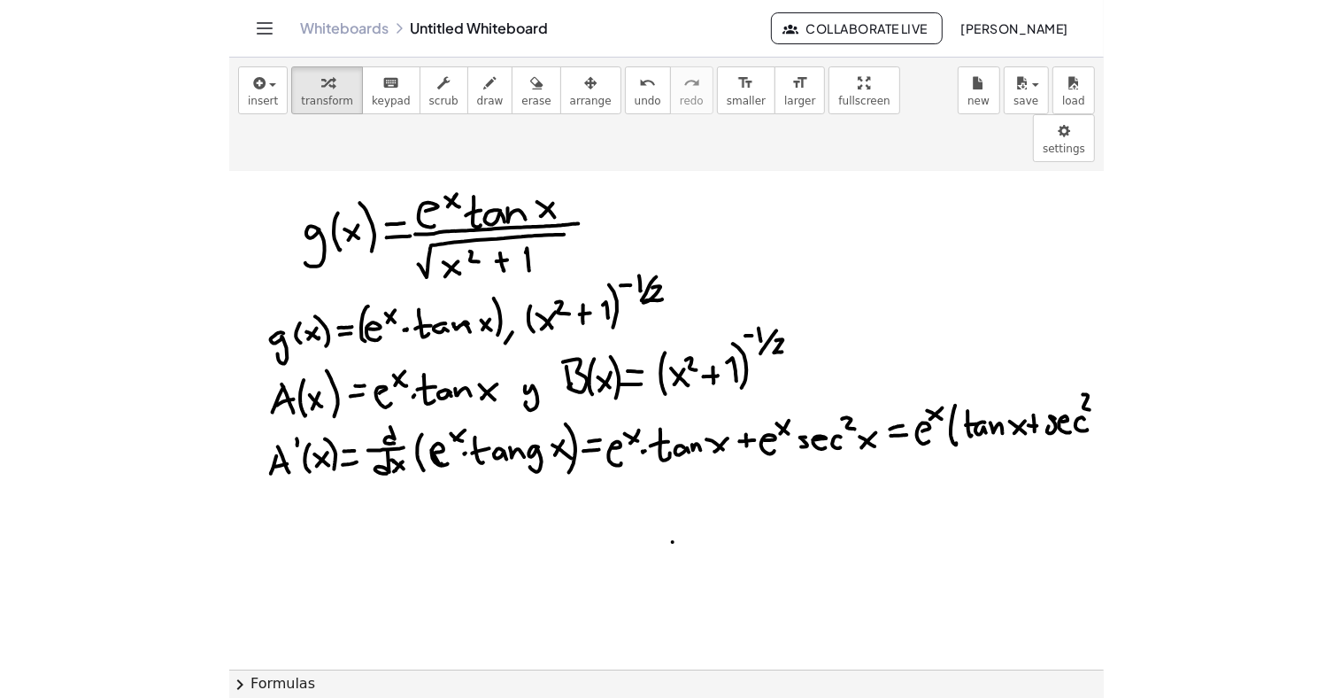
scroll to position [493, 0]
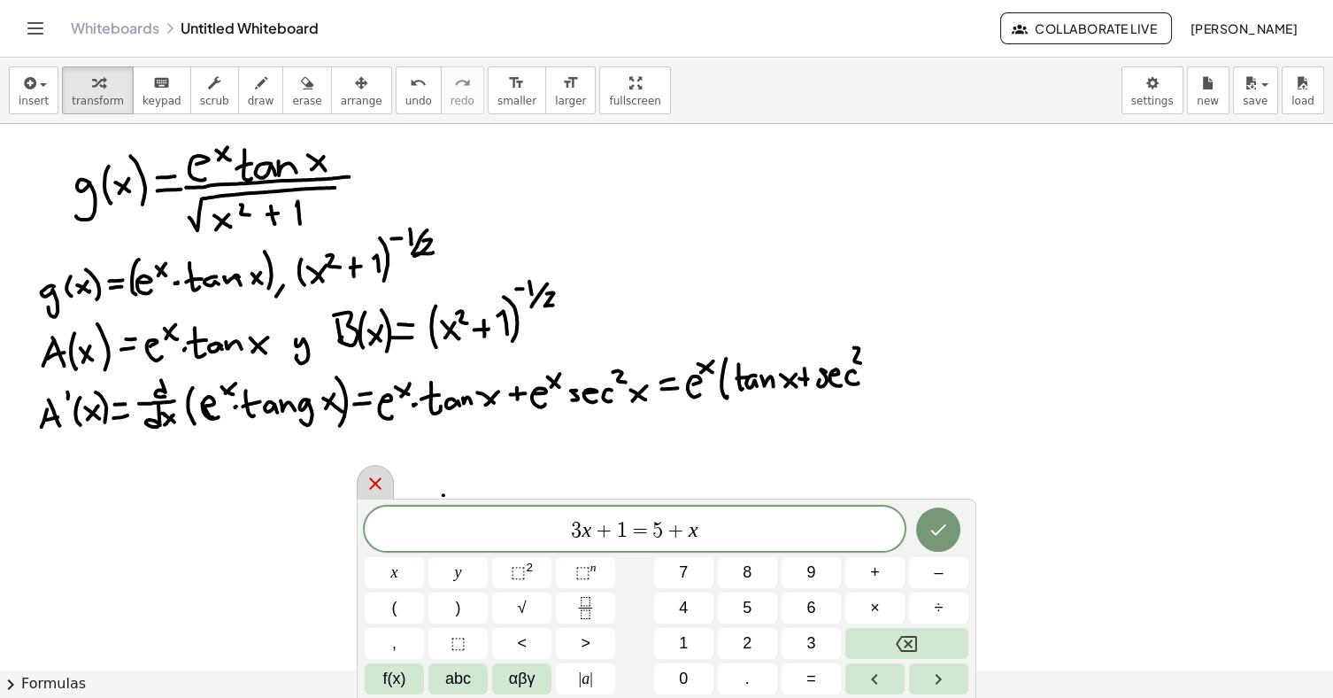
click at [363, 482] on div at bounding box center [375, 482] width 37 height 35
click at [380, 479] on icon at bounding box center [375, 483] width 12 height 12
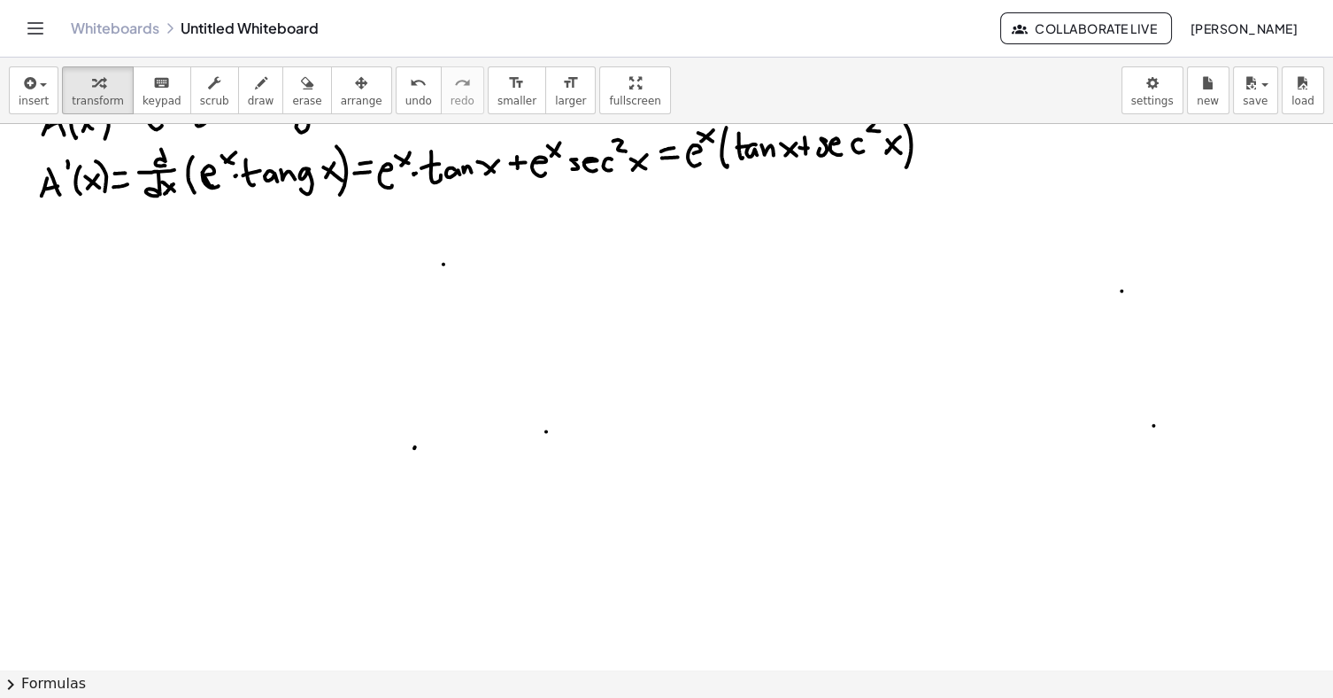
scroll to position [737, 0]
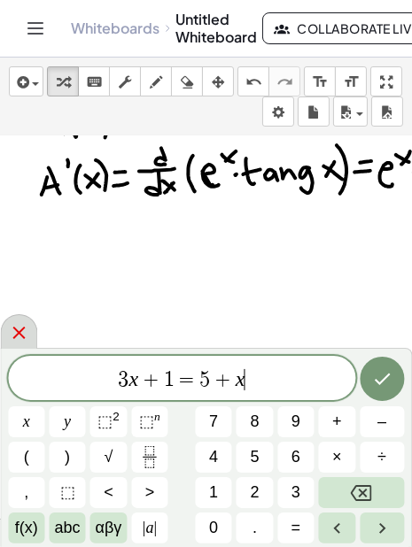
click at [9, 331] on icon at bounding box center [18, 332] width 21 height 21
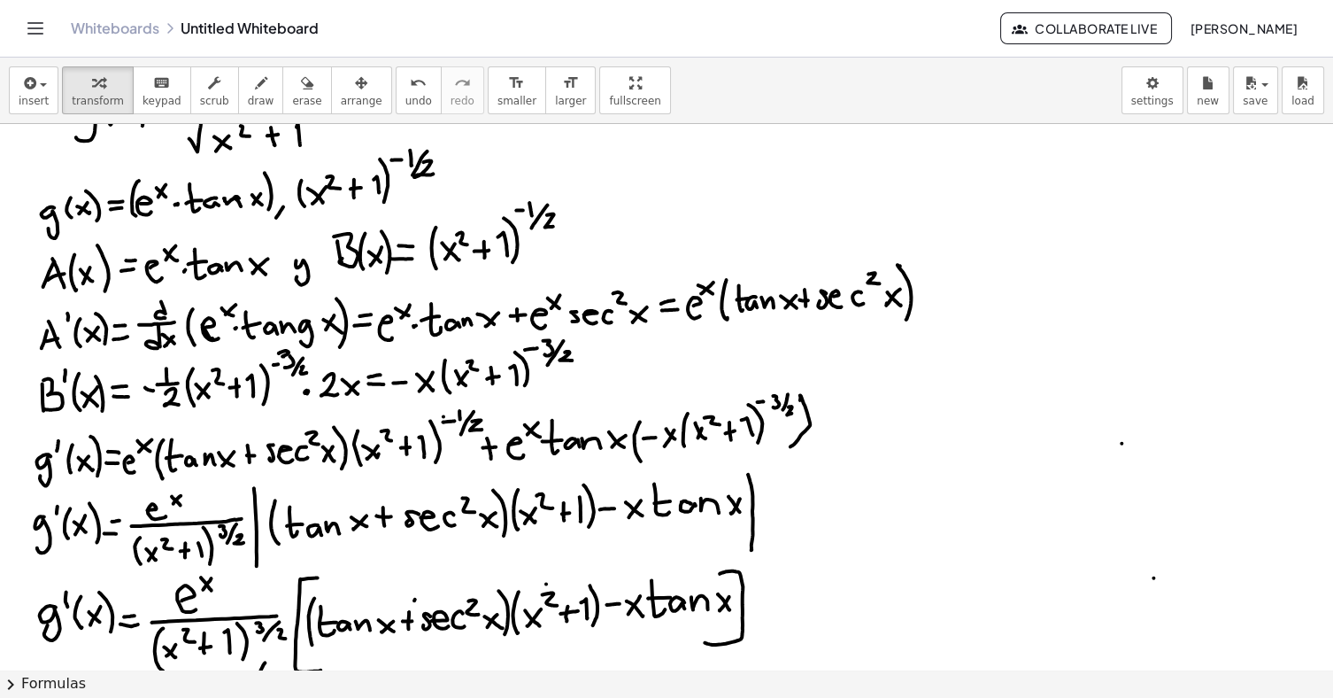
scroll to position [574, 0]
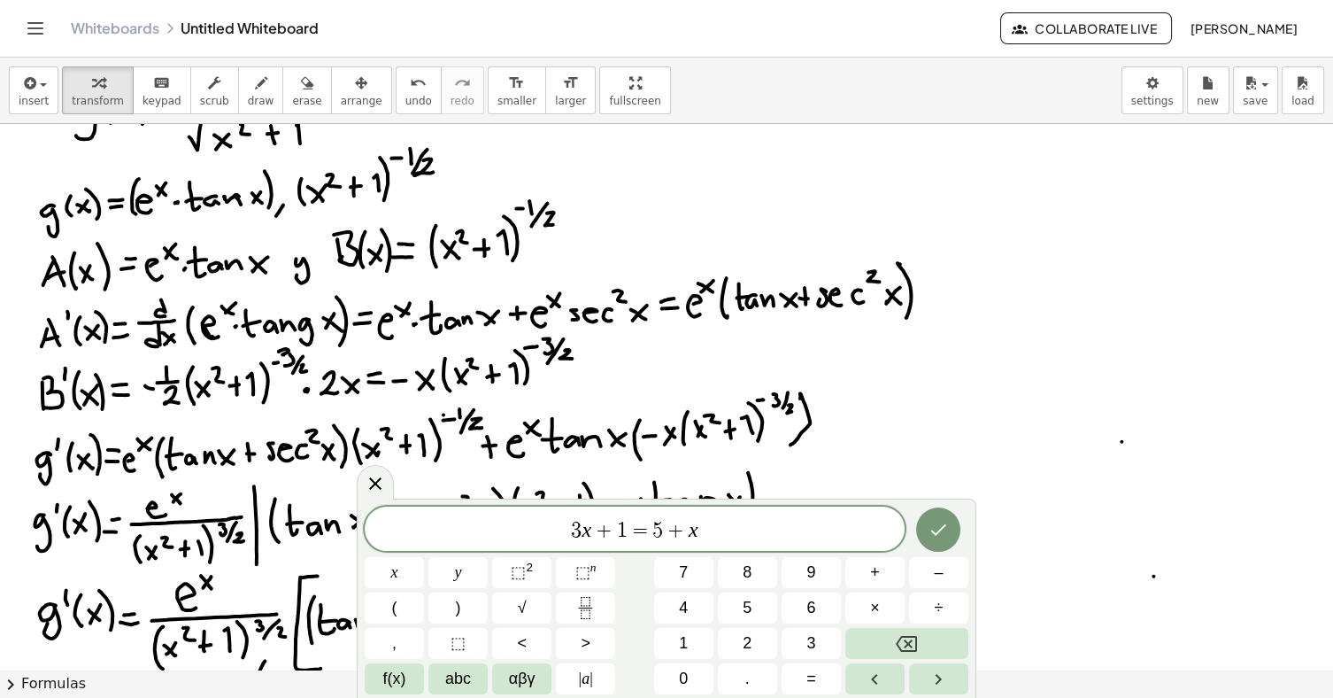
click at [366, 484] on icon at bounding box center [375, 483] width 21 height 21
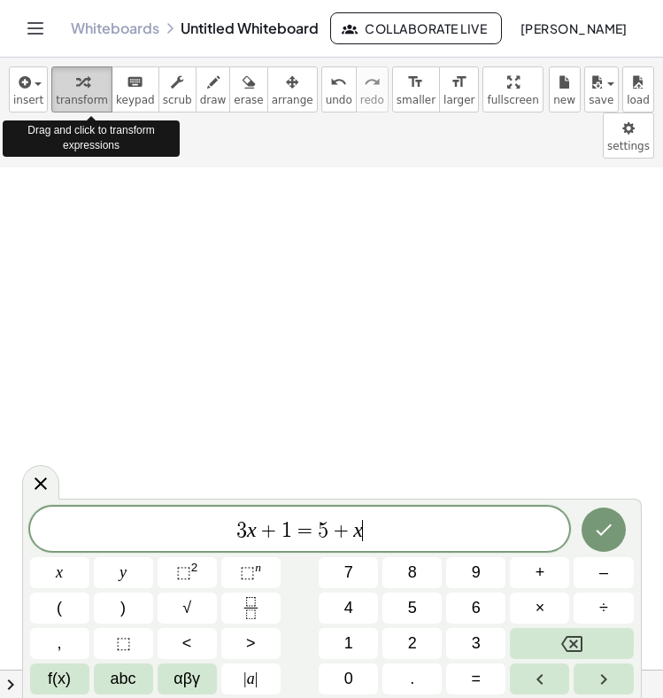
scroll to position [1425, 0]
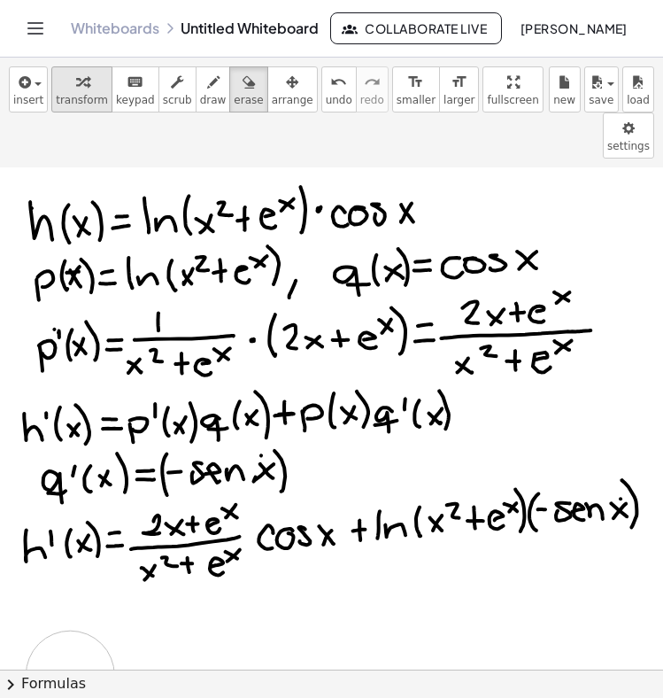
click at [83, 92] on button "transform" at bounding box center [81, 89] width 61 height 46
click at [78, 94] on span "transform" at bounding box center [82, 100] width 52 height 12
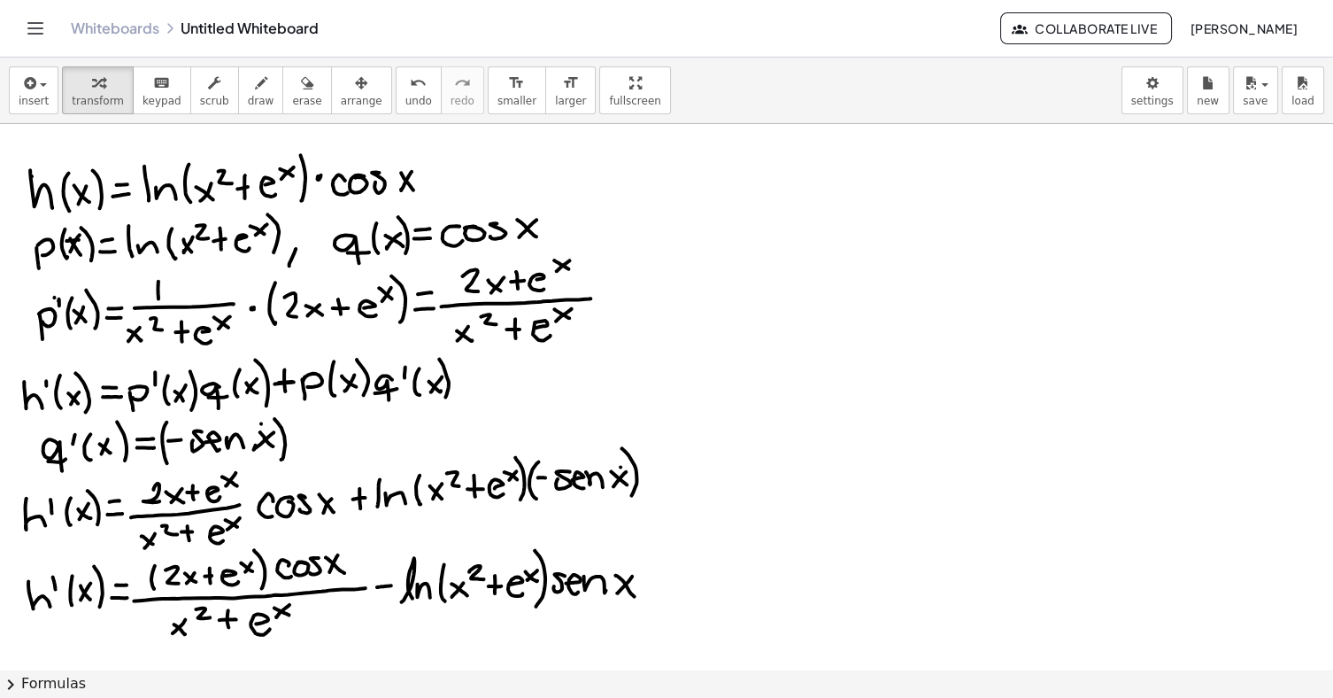
scroll to position [1413, 0]
